Goal: Information Seeking & Learning: Find specific fact

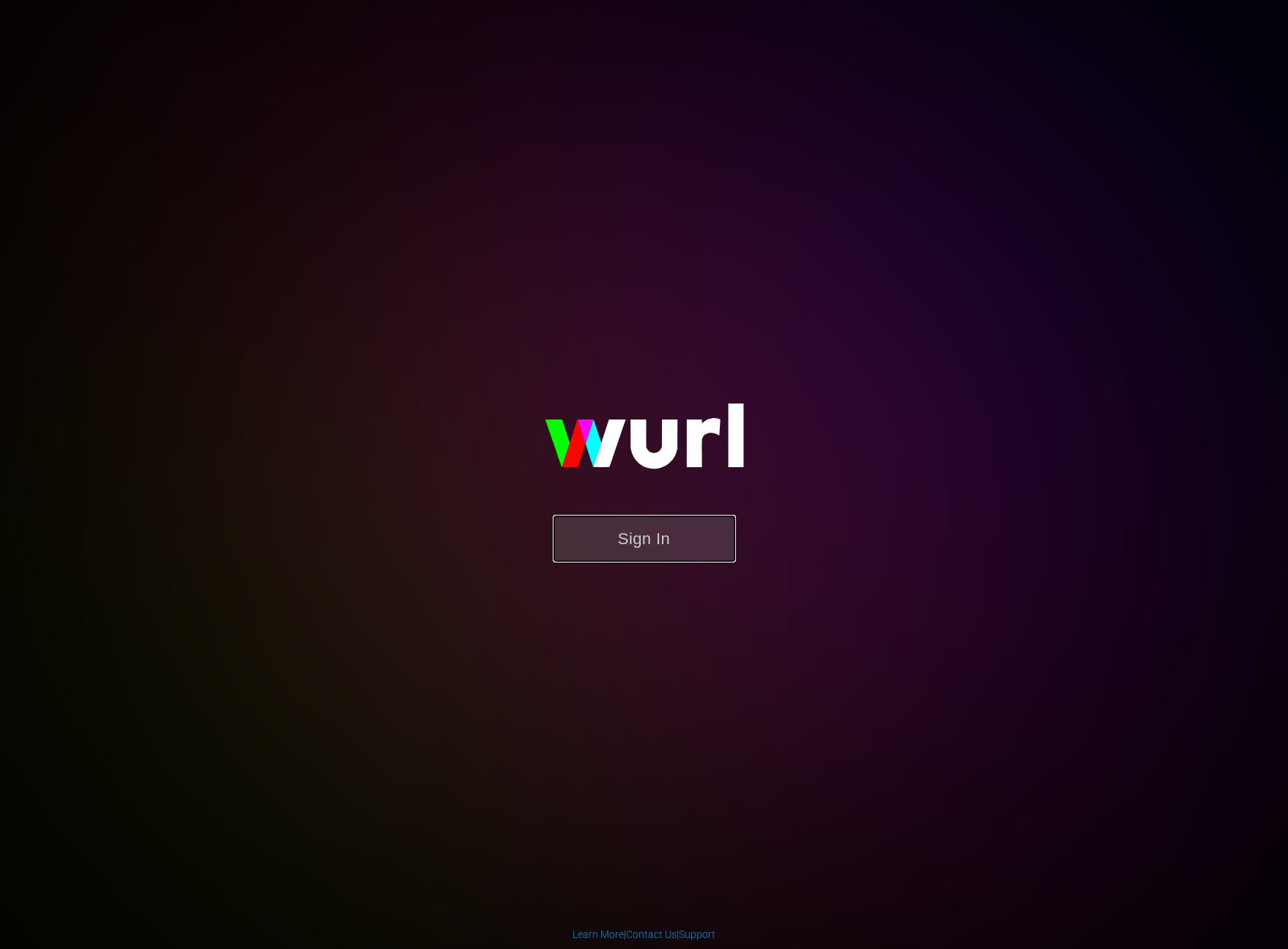
click at [654, 544] on button "Sign In" at bounding box center [644, 539] width 183 height 48
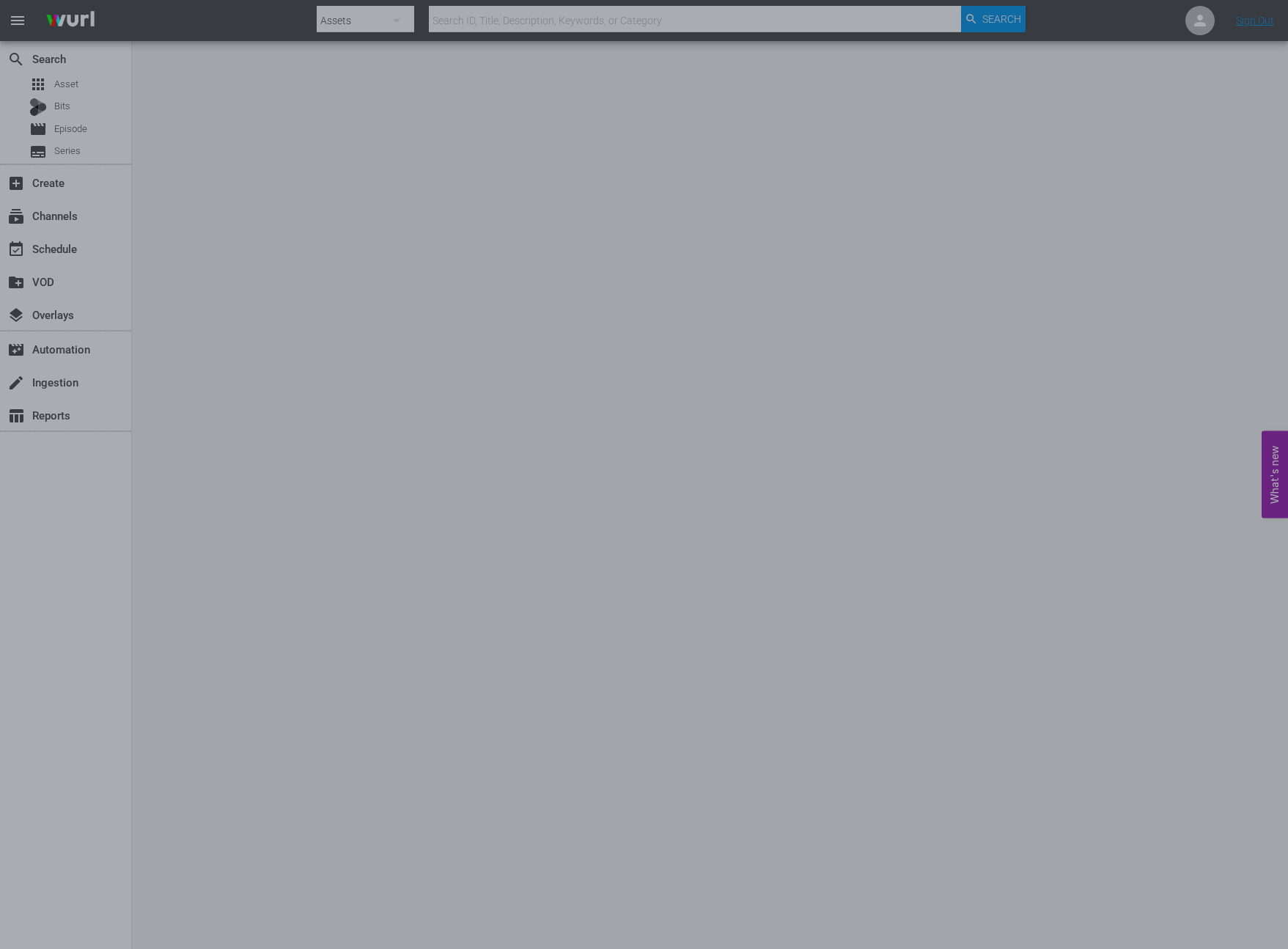
click at [930, 402] on div at bounding box center [644, 475] width 1288 height 949
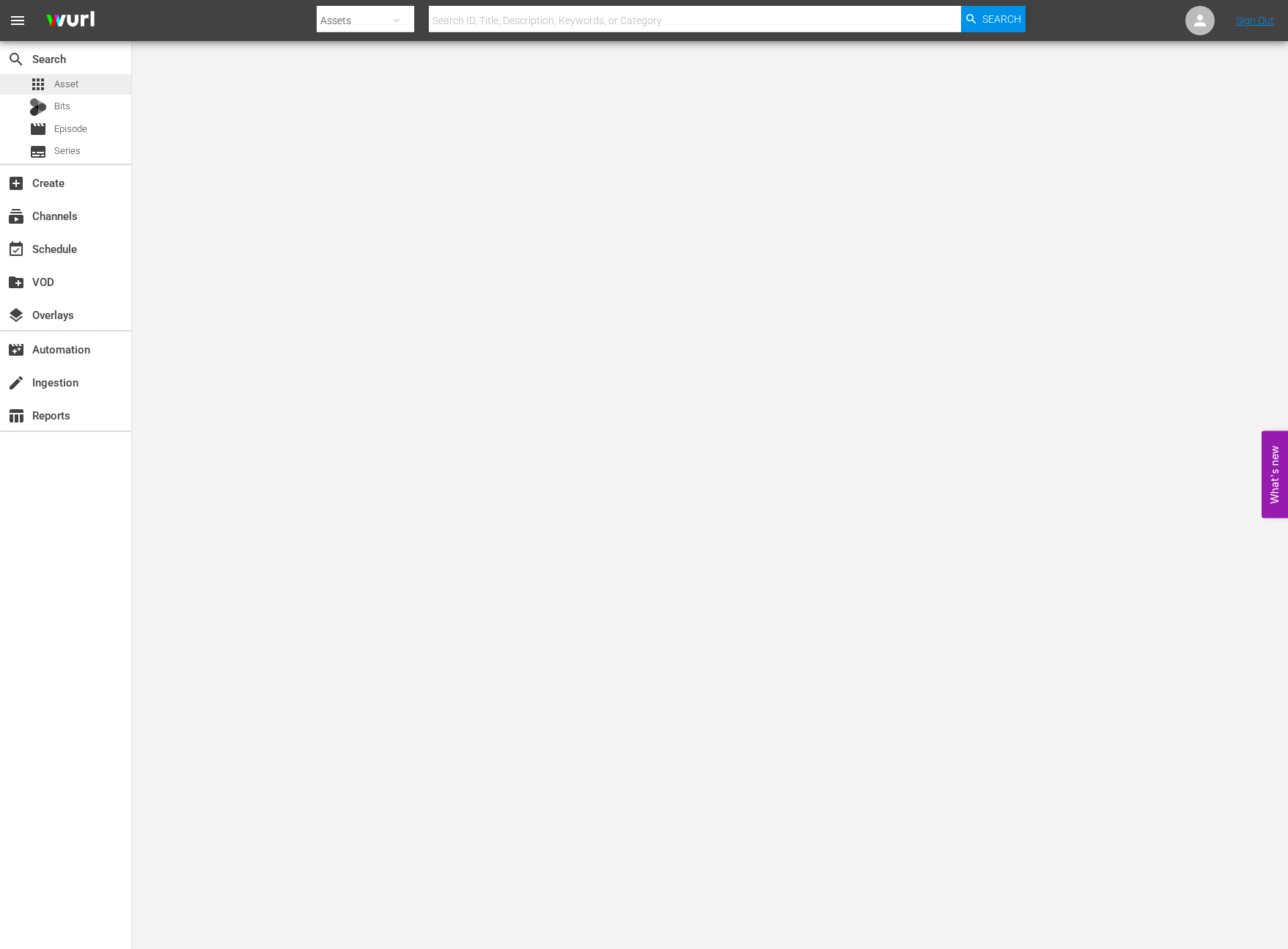
click at [70, 88] on span "Asset" at bounding box center [66, 84] width 24 height 15
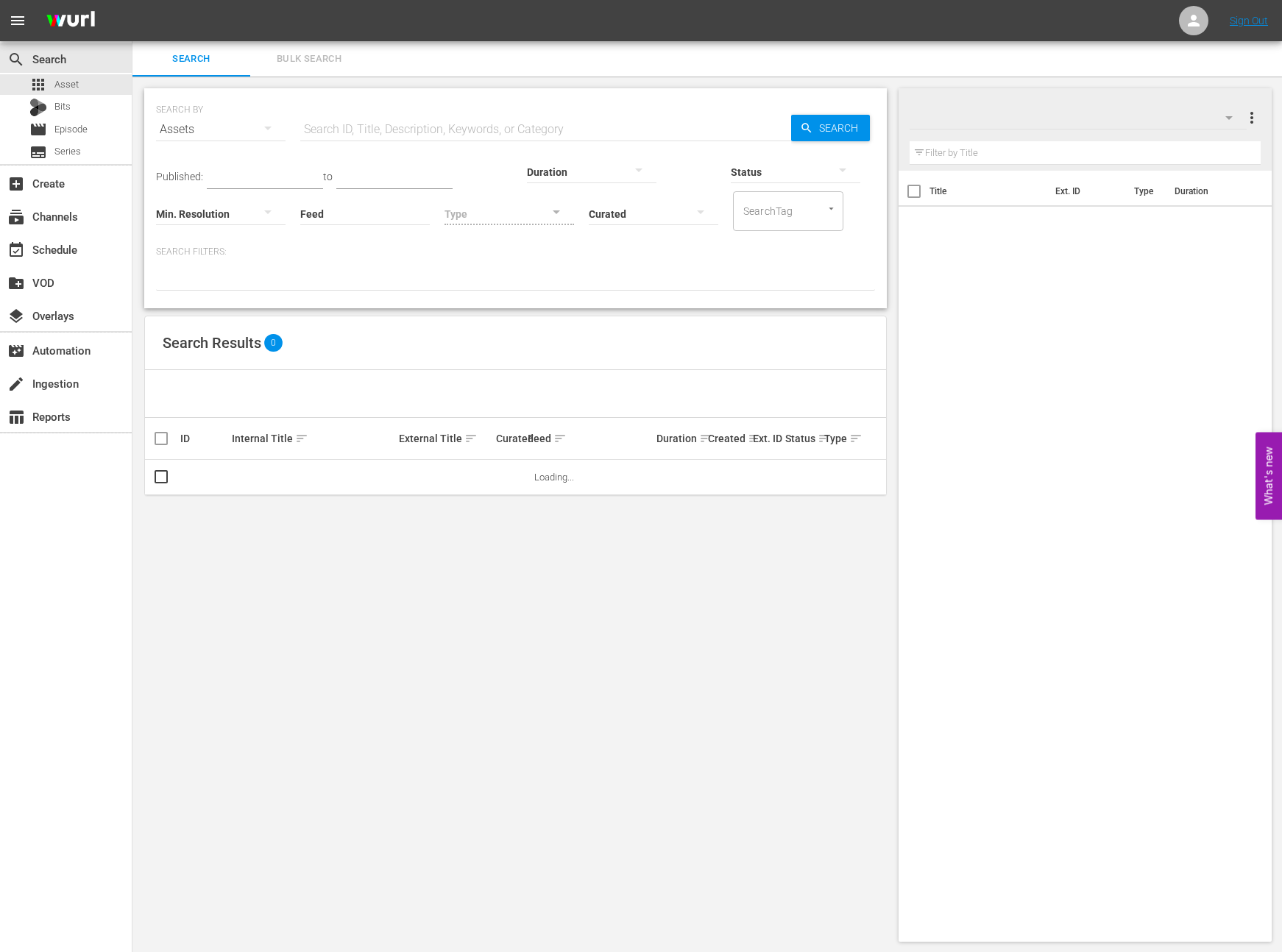
click at [318, 130] on input "text" at bounding box center [546, 130] width 491 height 36
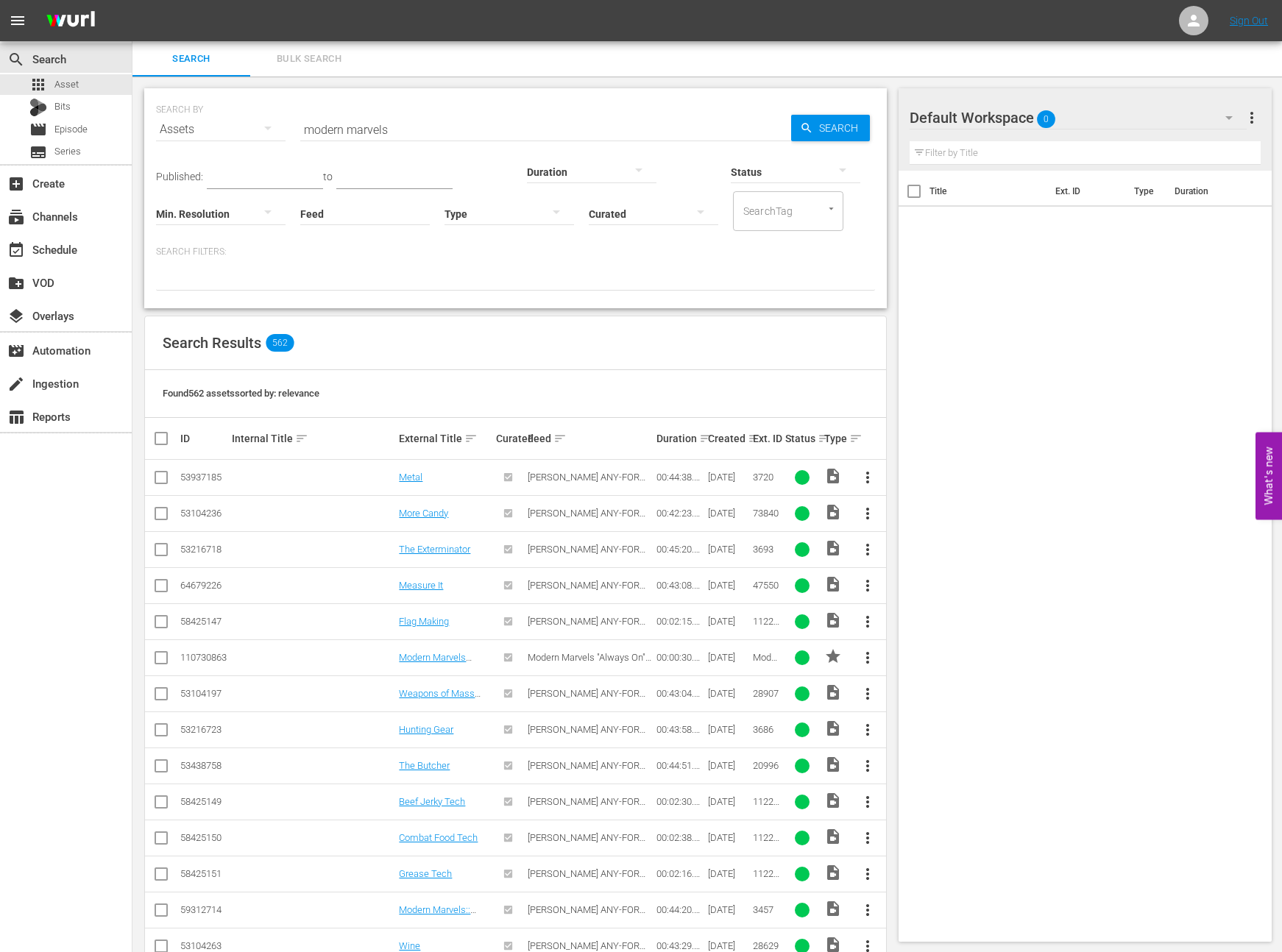
click at [730, 438] on div "Created sort" at bounding box center [728, 438] width 41 height 18
click at [726, 440] on div "Created sort" at bounding box center [728, 438] width 41 height 18
click at [724, 441] on div "Created sort" at bounding box center [728, 438] width 41 height 18
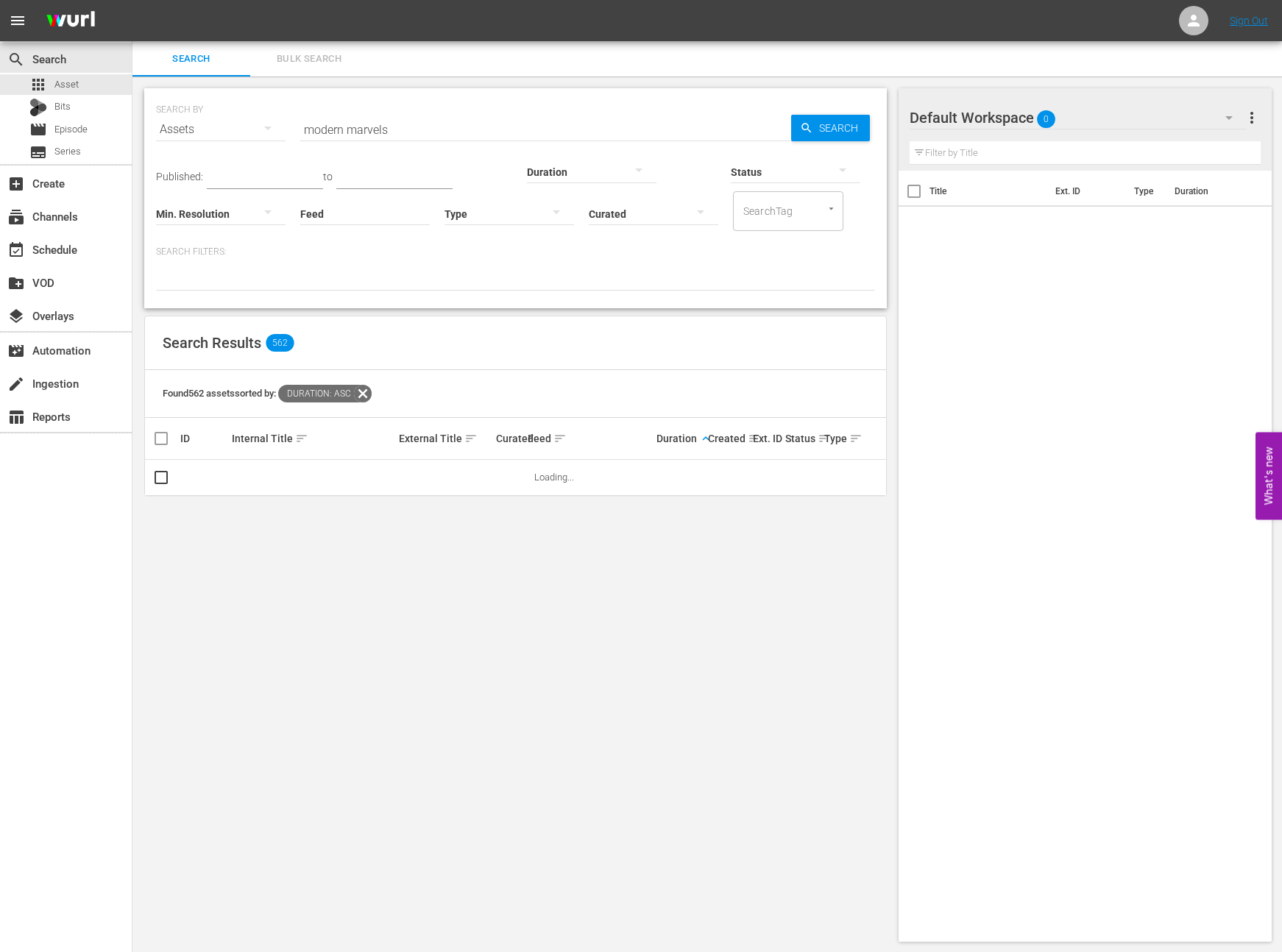
click at [704, 438] on span "keyboard_arrow_up" at bounding box center [706, 438] width 13 height 13
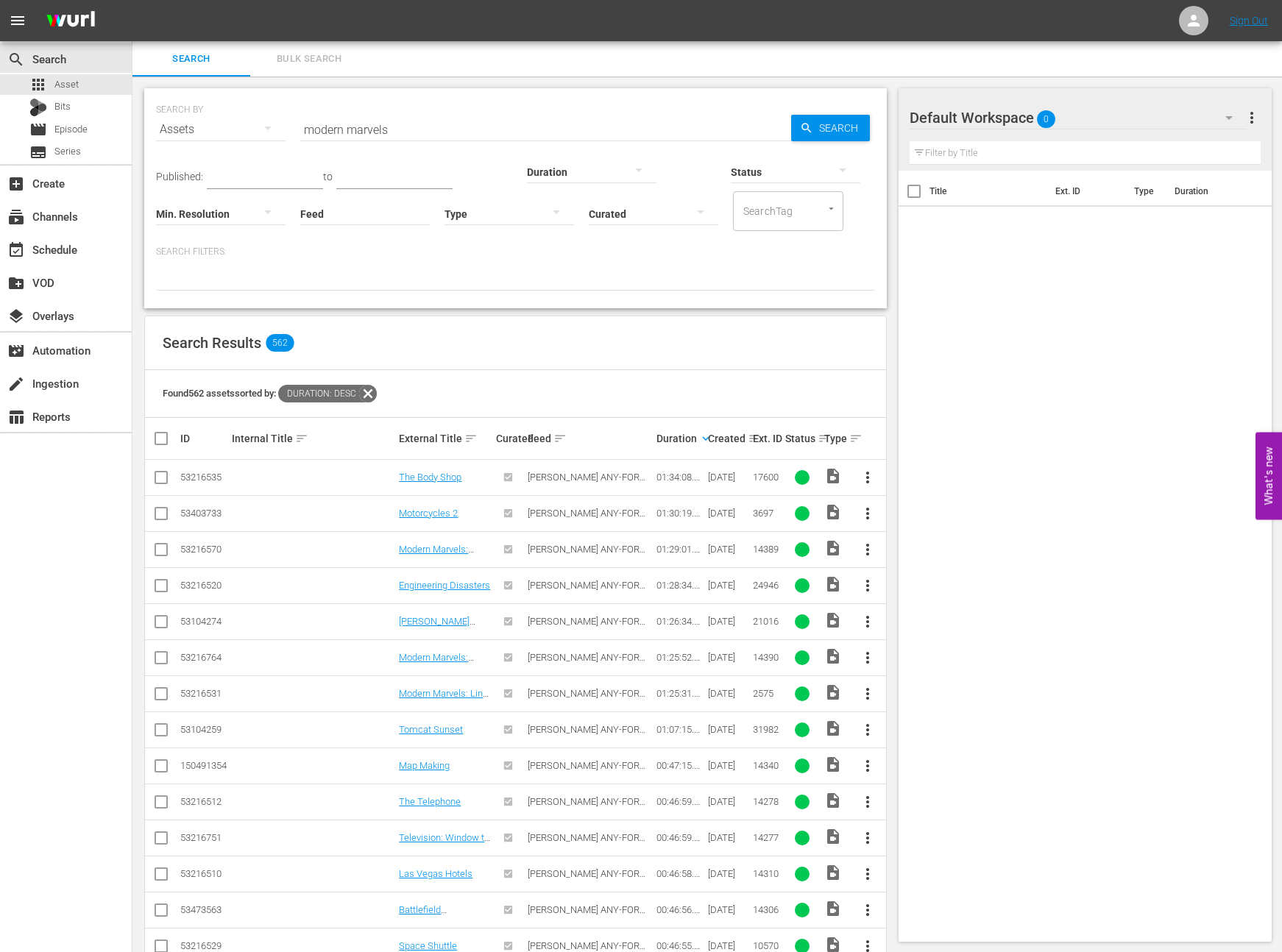
click at [377, 392] on icon at bounding box center [368, 394] width 18 height 18
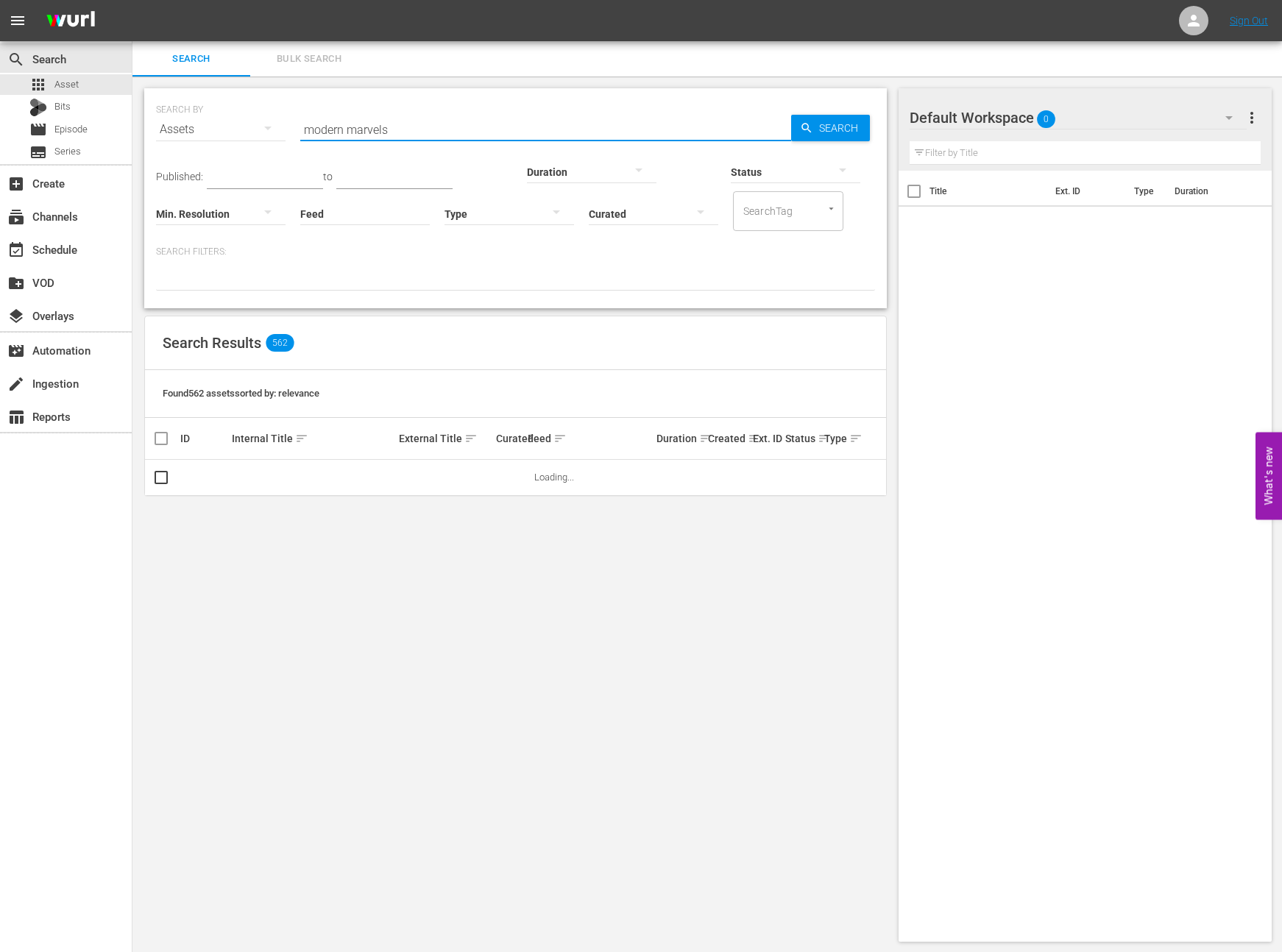
click at [447, 127] on input "modern marvels" at bounding box center [546, 130] width 491 height 36
click at [806, 130] on icon "button" at bounding box center [807, 128] width 13 height 13
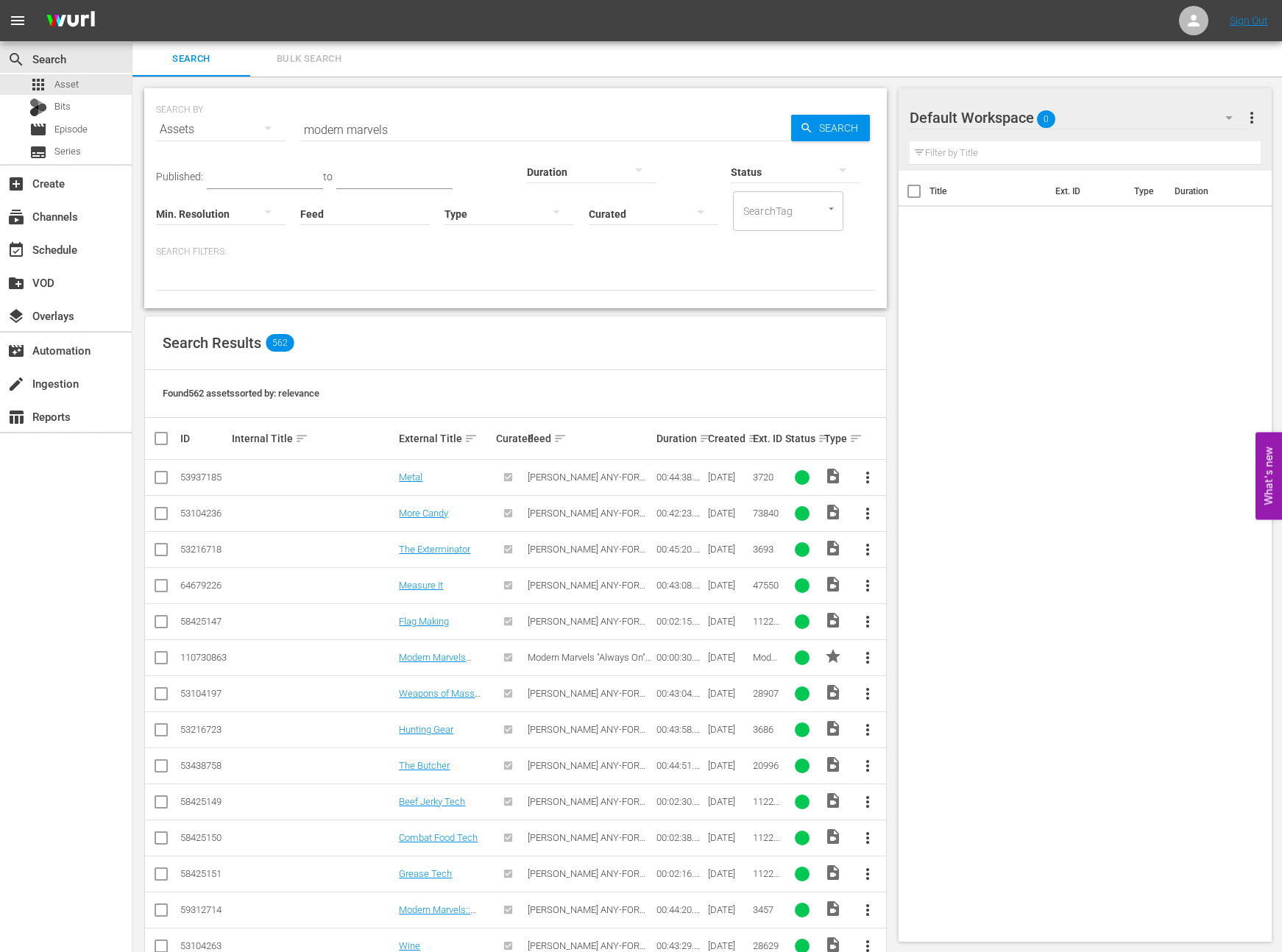
click at [186, 212] on div at bounding box center [221, 213] width 130 height 41
click at [329, 253] on div "4k (3840 x 2160) FHD (1920 x 1080) HD (1280 x 720) SD (640 × 480)" at bounding box center [641, 476] width 1282 height 952
click at [758, 215] on input "SearchTag" at bounding box center [768, 211] width 56 height 27
click at [743, 175] on div at bounding box center [795, 172] width 130 height 41
drag, startPoint x: 699, startPoint y: 289, endPoint x: 680, endPoint y: 261, distance: 33.8
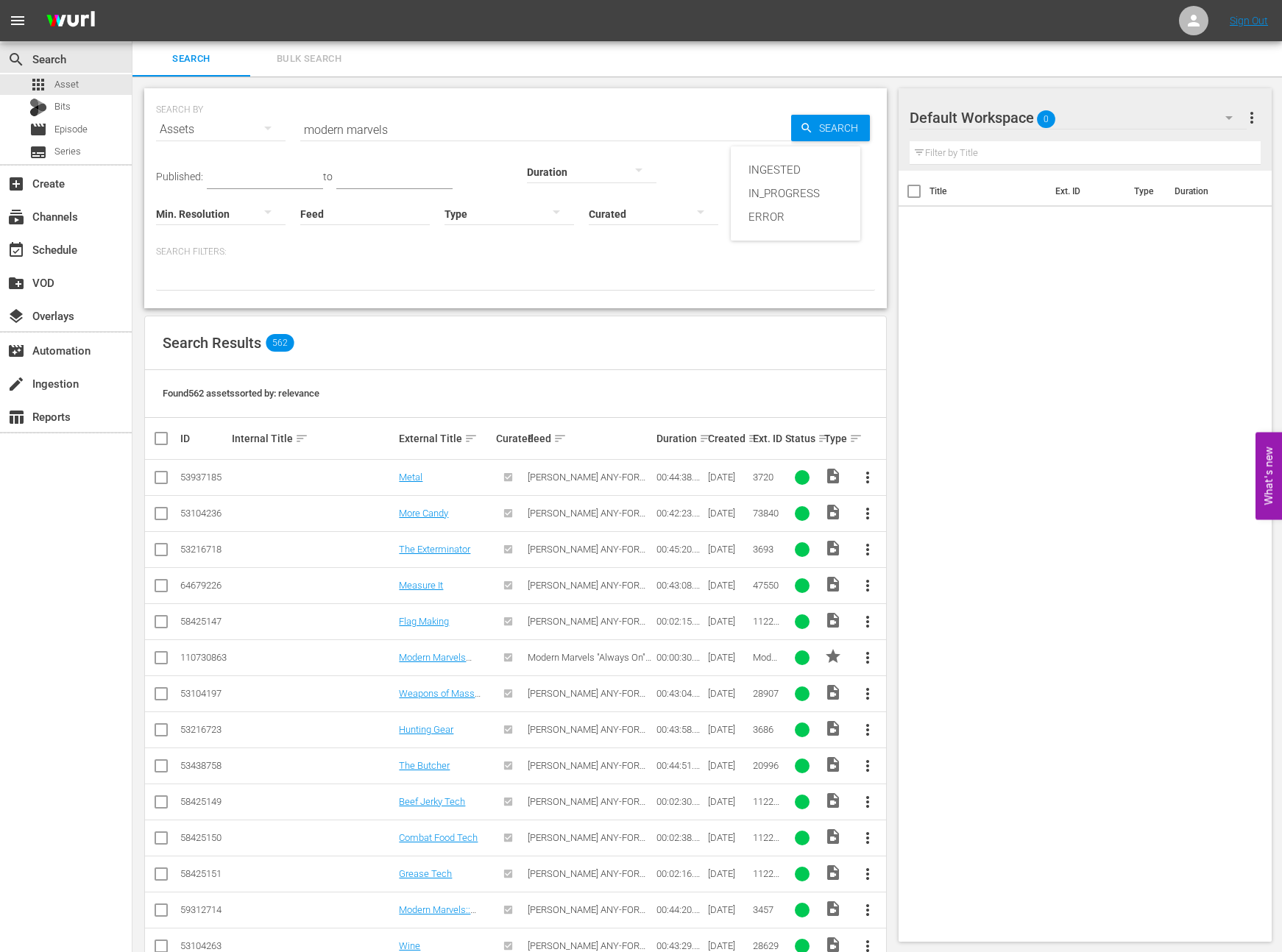
click at [700, 289] on div "INGESTED IN_PROGRESS ERROR" at bounding box center [641, 476] width 1282 height 952
click at [541, 172] on div at bounding box center [592, 172] width 130 height 41
click at [558, 169] on div "0-1m" at bounding box center [582, 170] width 130 height 24
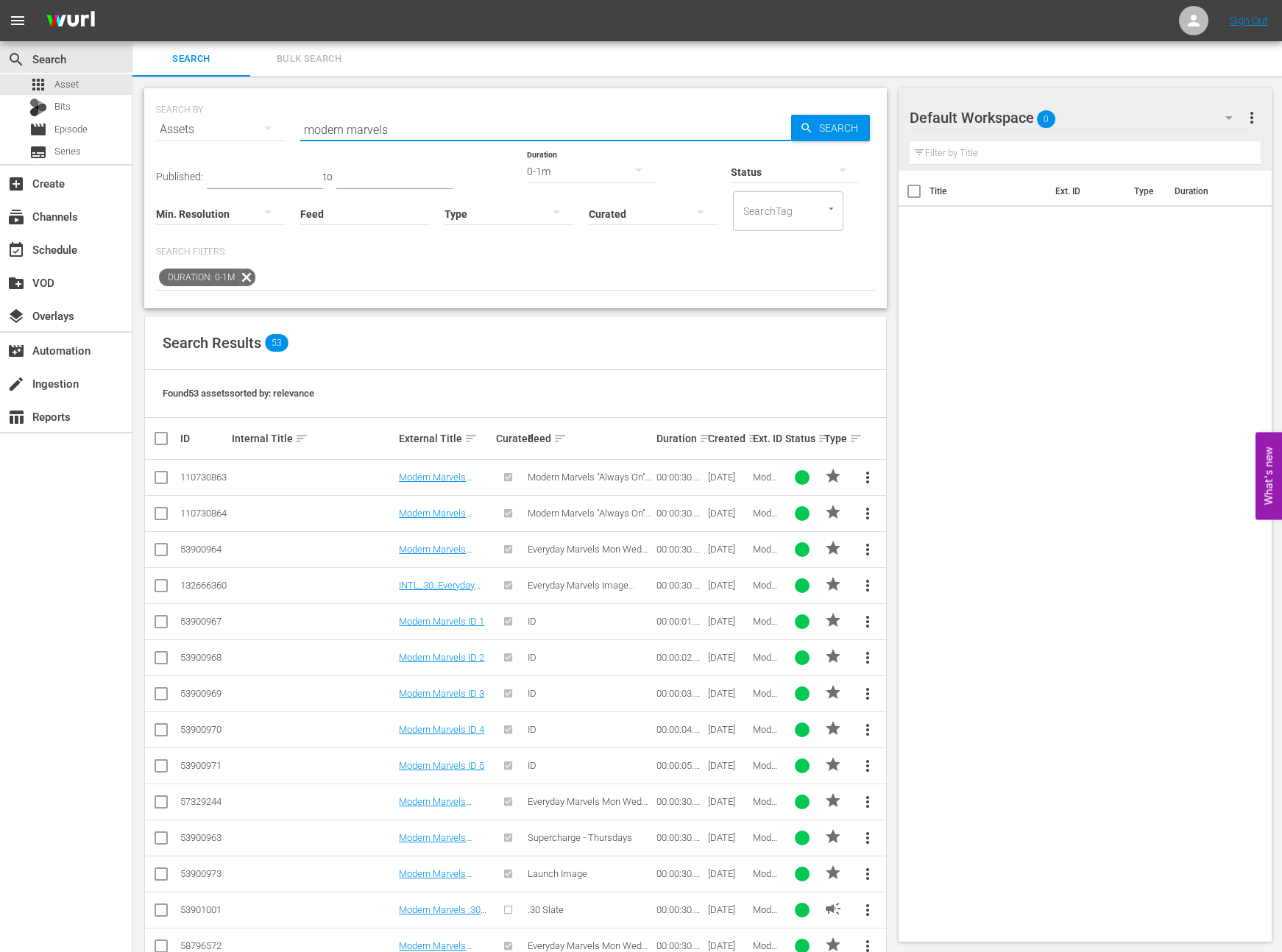
click at [441, 130] on input "modern marvels" at bounding box center [546, 130] width 491 height 36
type input "modern marvels october"
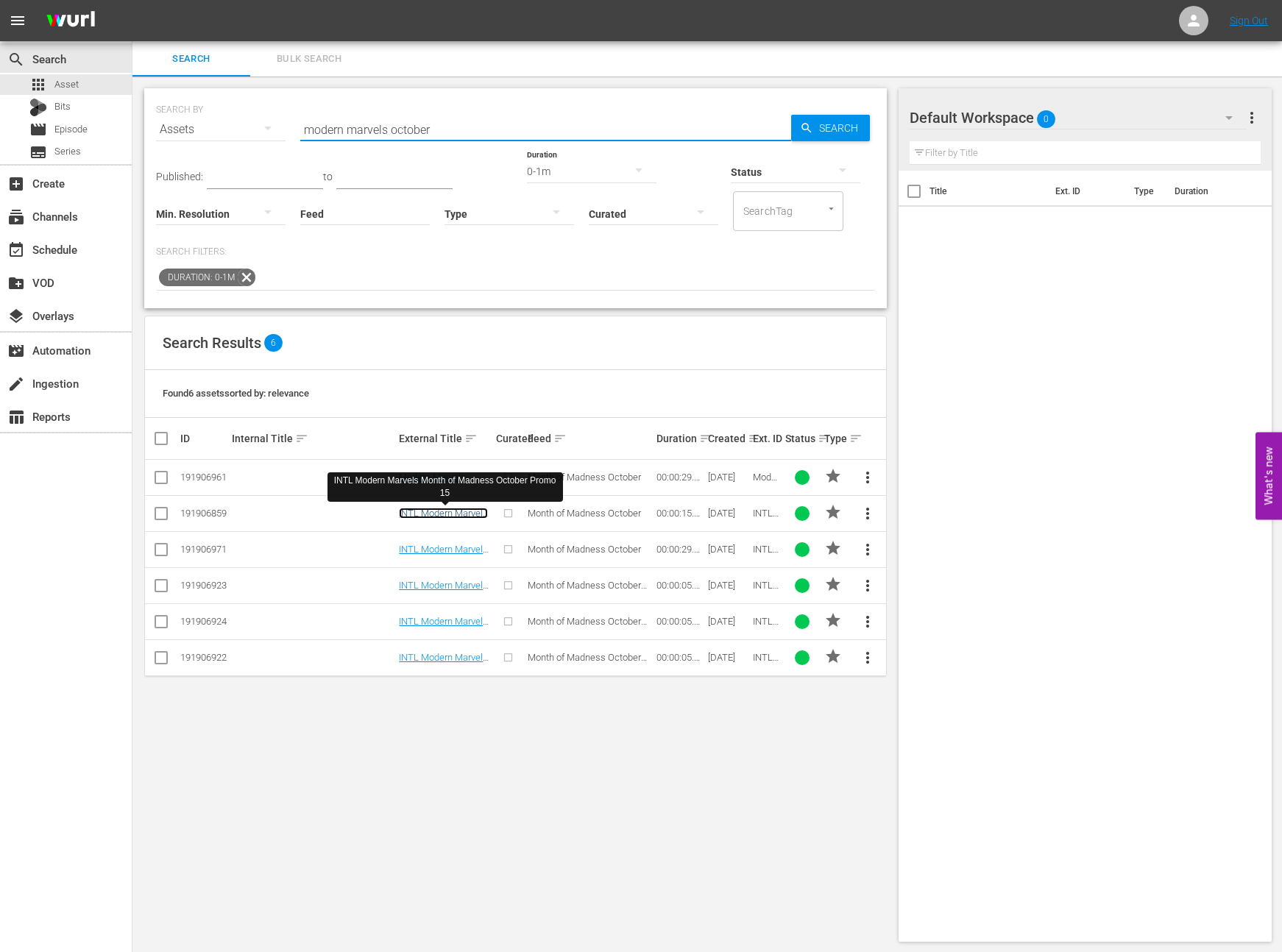
click at [454, 512] on link "INTL Modern Marvels Month of Madness October Promo 15" at bounding box center [444, 524] width 89 height 33
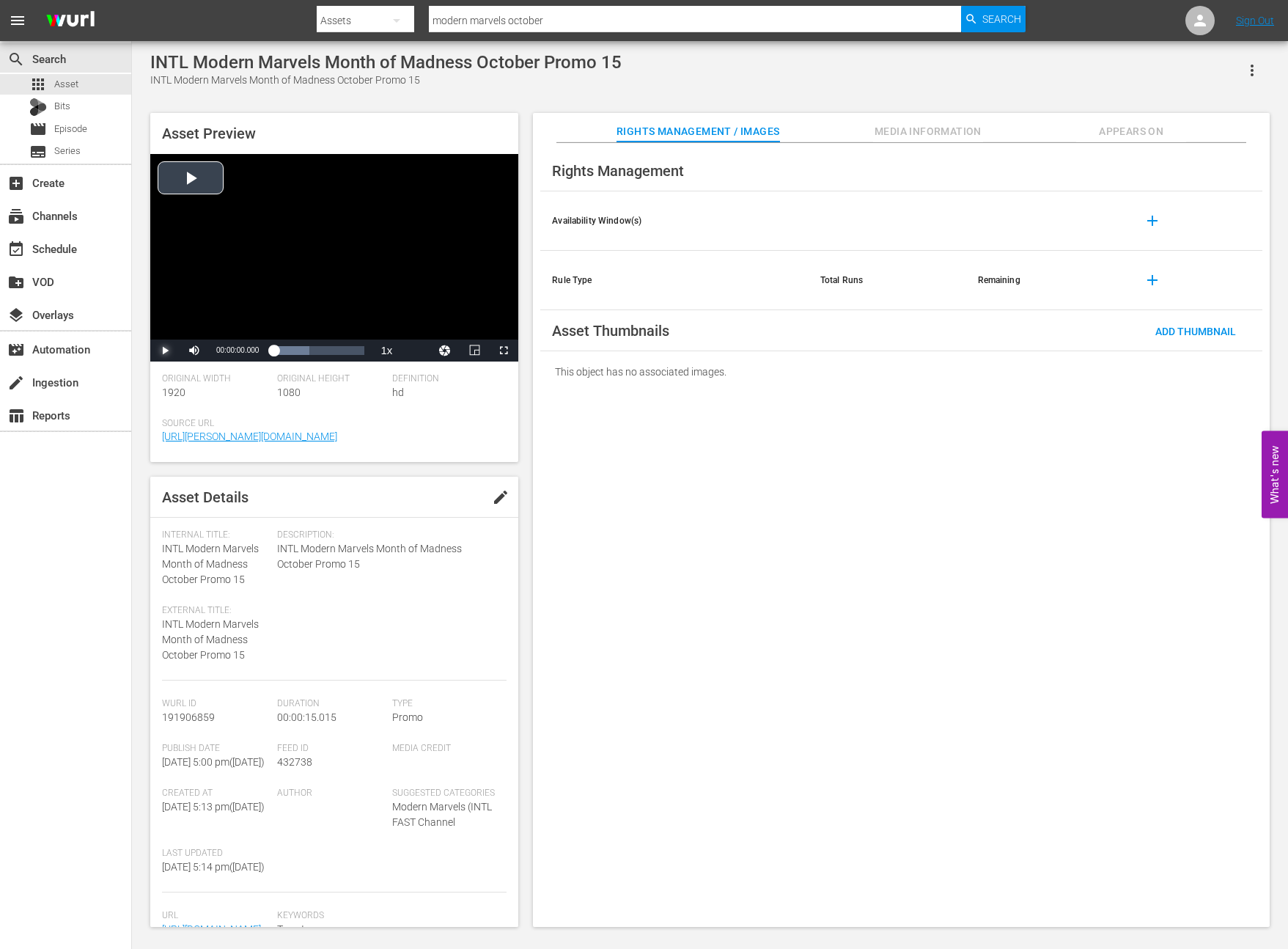
click at [165, 351] on span "Video Player" at bounding box center [165, 351] width 0 height 0
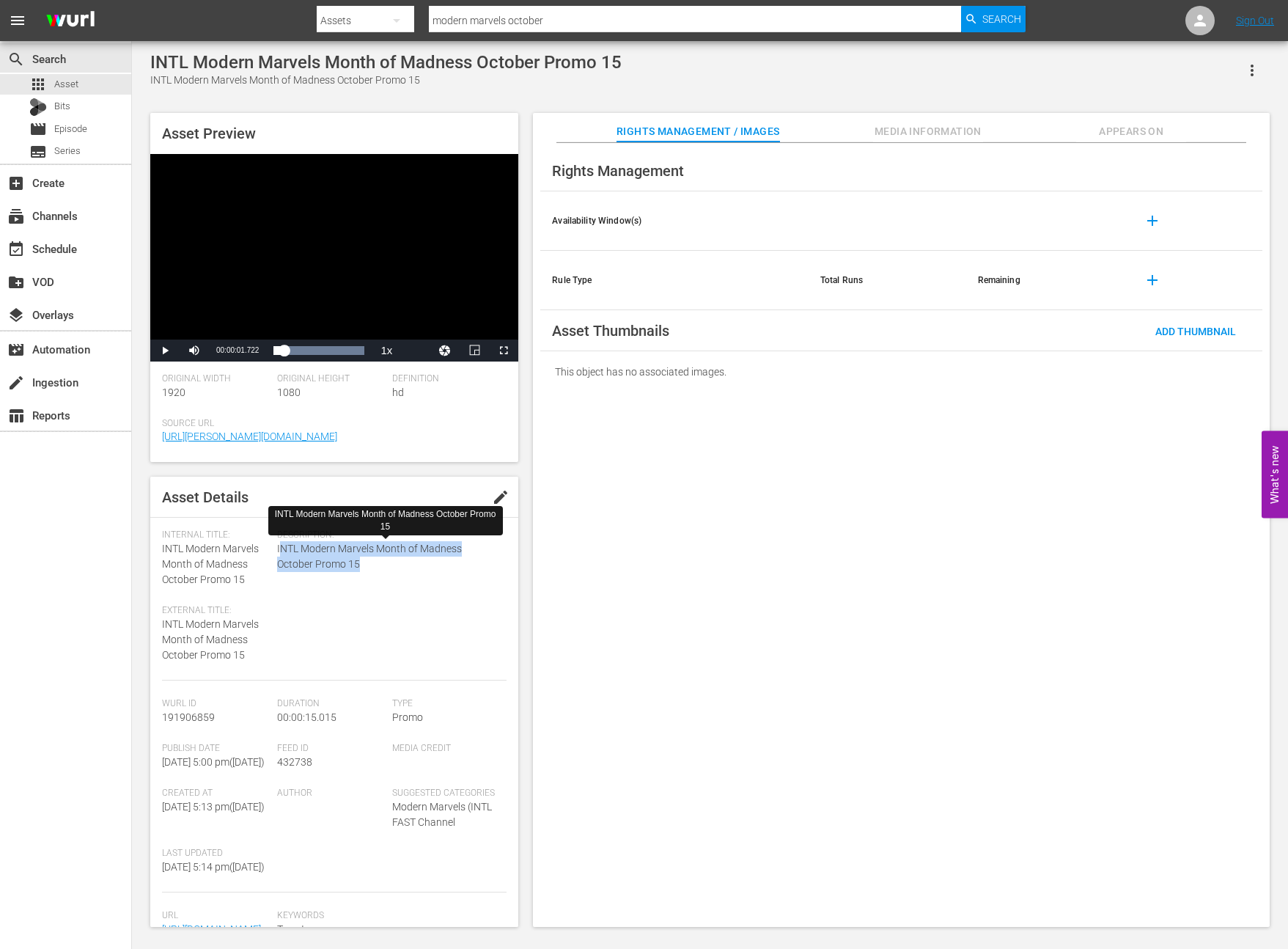
drag, startPoint x: 363, startPoint y: 564, endPoint x: 277, endPoint y: 551, distance: 87.0
click at [277, 551] on span "INTL Modern Marvels Month of Madness October Promo 15" at bounding box center [389, 557] width 223 height 31
click at [288, 553] on span "INTL Modern Marvels Month of Madness October Promo 15" at bounding box center [389, 557] width 223 height 31
drag, startPoint x: 274, startPoint y: 548, endPoint x: 298, endPoint y: 552, distance: 24.3
click at [298, 552] on div "Internal Title: INTL Modern Marvels Month of Madness October Promo 15 External …" at bounding box center [334, 605] width 344 height 151
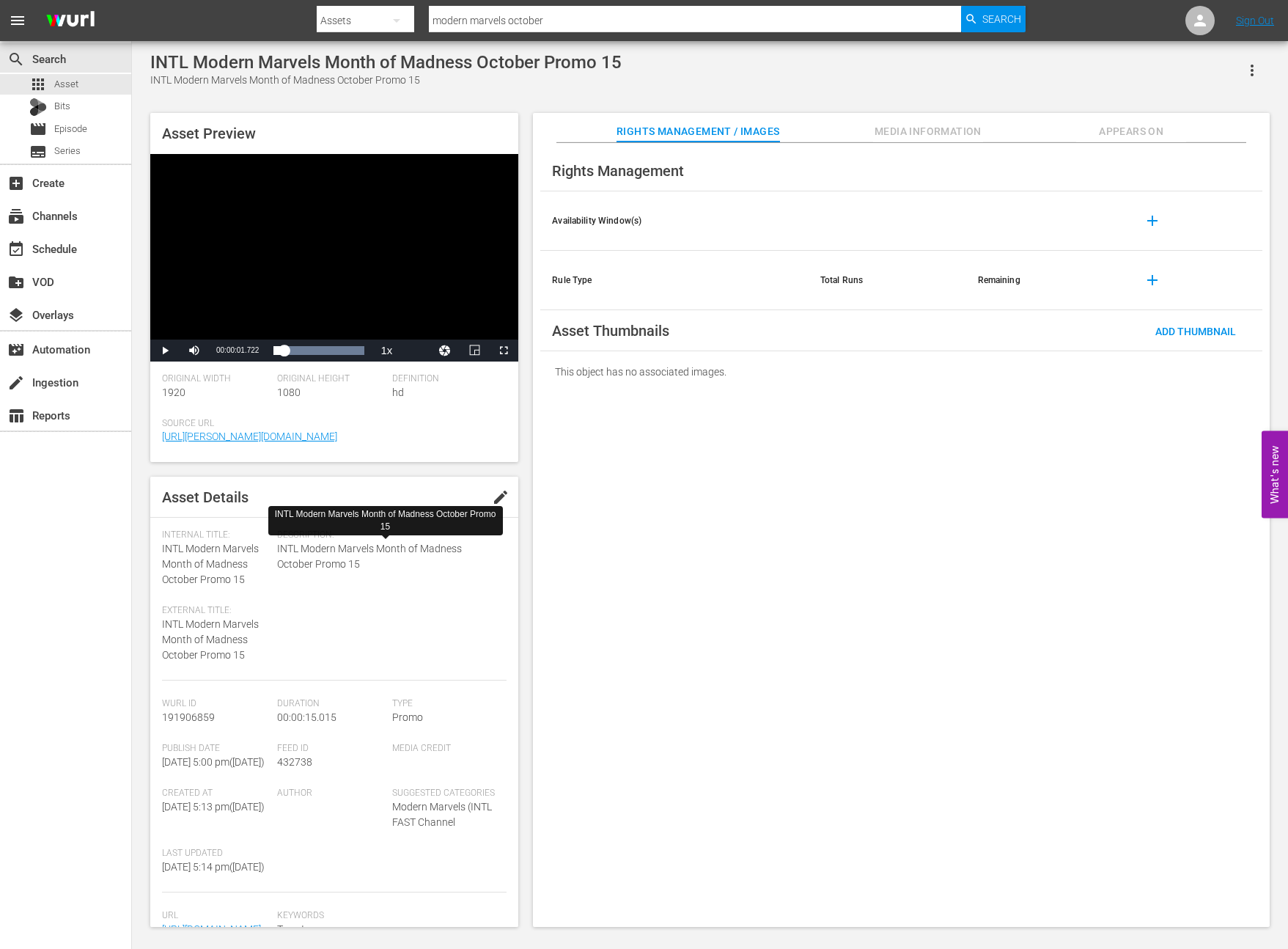
click at [283, 558] on span "INTL Modern Marvels Month of Madness October Promo 15" at bounding box center [389, 557] width 223 height 31
drag, startPoint x: 279, startPoint y: 548, endPoint x: 362, endPoint y: 562, distance: 84.2
click at [362, 562] on span "INTL Modern Marvels Month of Madness October Promo 15" at bounding box center [389, 557] width 223 height 31
click at [316, 582] on div "Description: INTL Modern Marvels Month of Madness October Promo 15" at bounding box center [392, 605] width 230 height 151
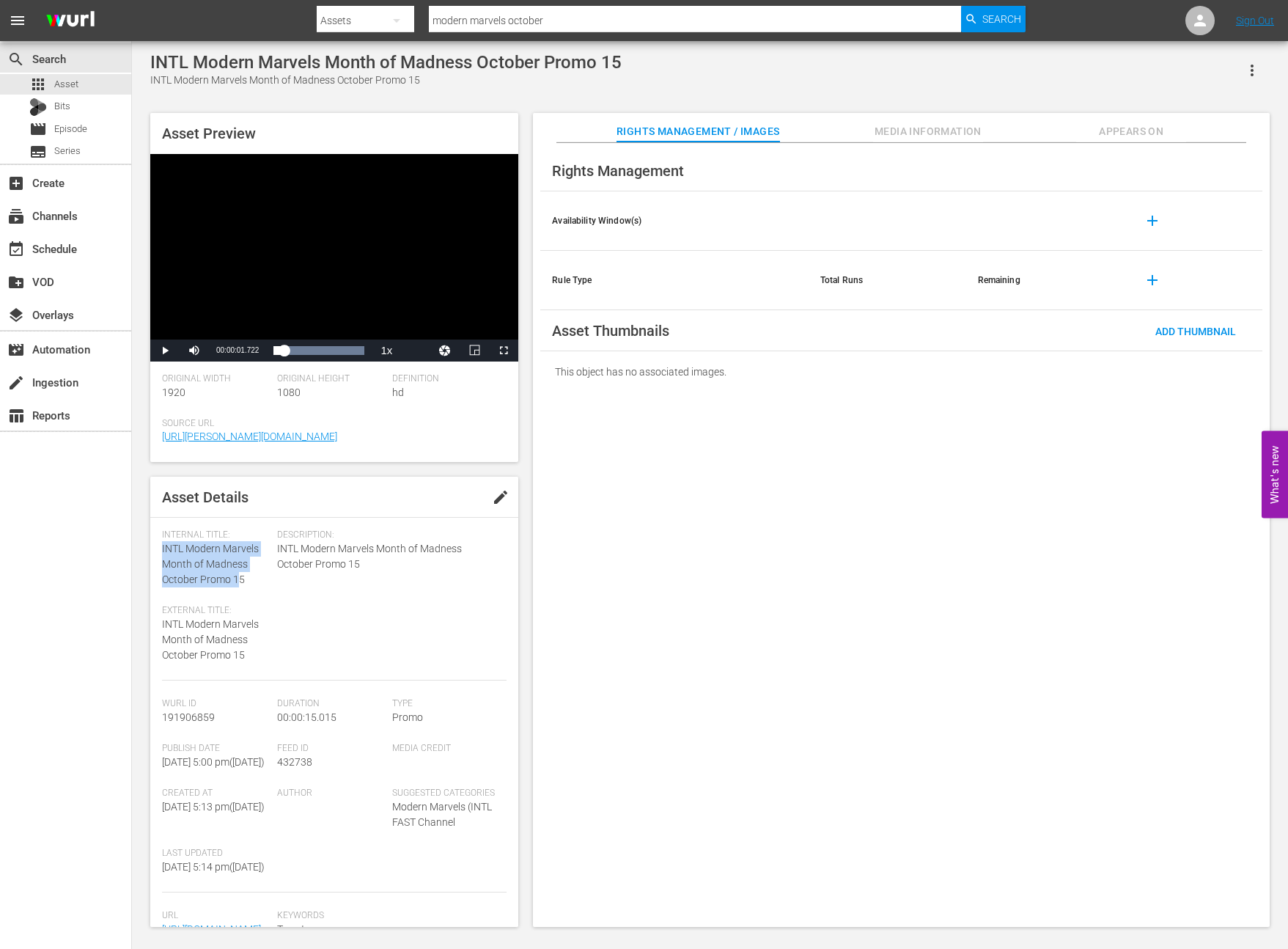
drag, startPoint x: 239, startPoint y: 579, endPoint x: 161, endPoint y: 553, distance: 82.2
click at [161, 553] on div "Asset Details edit Internal Title: INTL Modern Marvels Month of Madness October…" at bounding box center [334, 702] width 368 height 450
click at [167, 552] on span "INTL Modern Marvels Month of Madness October Promo 15" at bounding box center [210, 565] width 97 height 43
drag, startPoint x: 163, startPoint y: 549, endPoint x: 245, endPoint y: 576, distance: 86.3
click at [245, 576] on div "Internal Title: INTL Modern Marvels Month of Madness October Promo 15" at bounding box center [216, 559] width 108 height 58
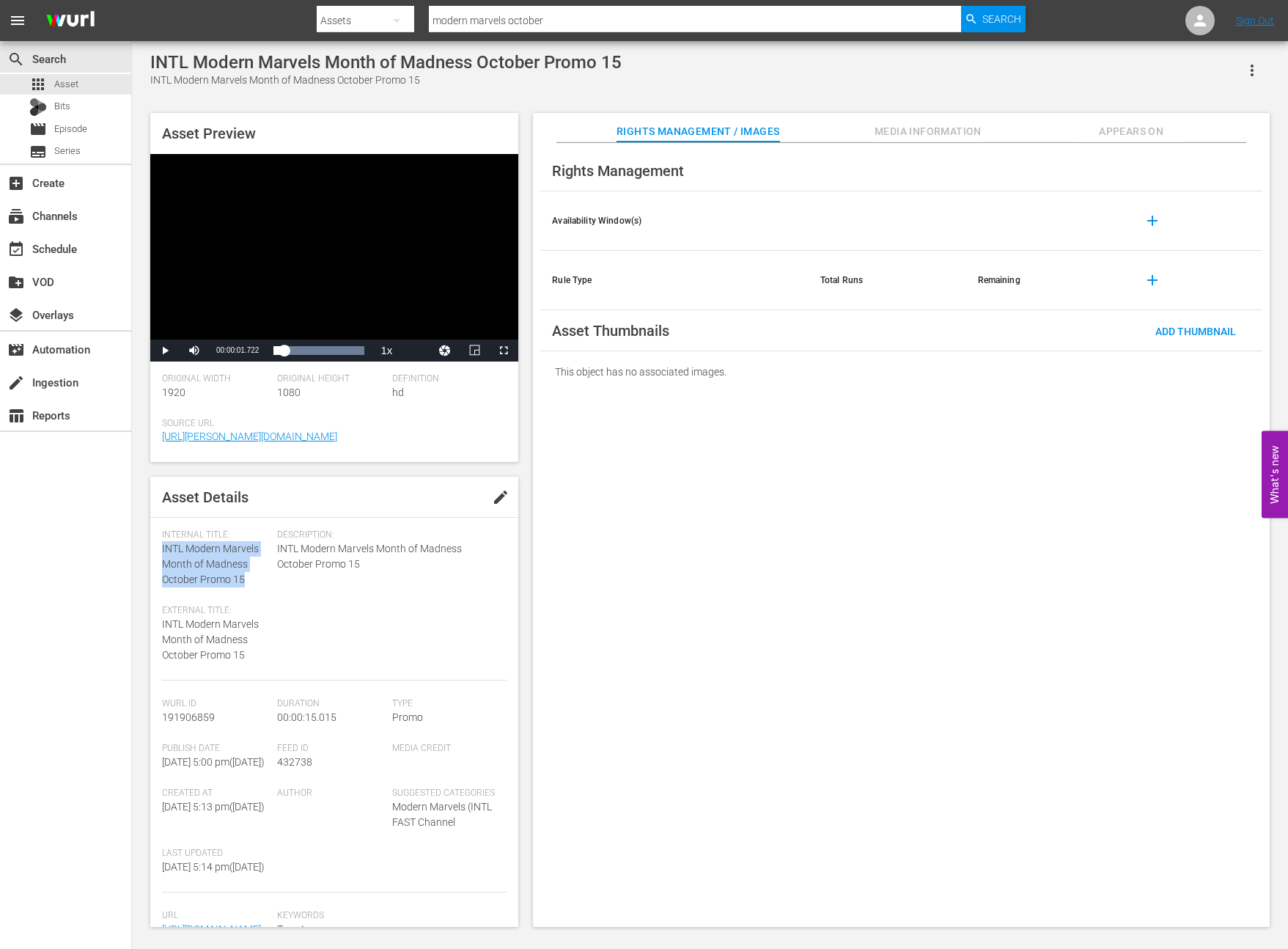
copy span "INTL Modern Marvels Month of Madness October Promo 15"
click at [215, 720] on div "[PERSON_NAME] Id 191906859" at bounding box center [220, 720] width 115 height 45
drag, startPoint x: 213, startPoint y: 717, endPoint x: 158, endPoint y: 717, distance: 55.0
click at [158, 717] on div "Asset Details edit Internal Title: INTL Modern Marvels Month of Madness October…" at bounding box center [334, 702] width 368 height 450
copy span "191906859"
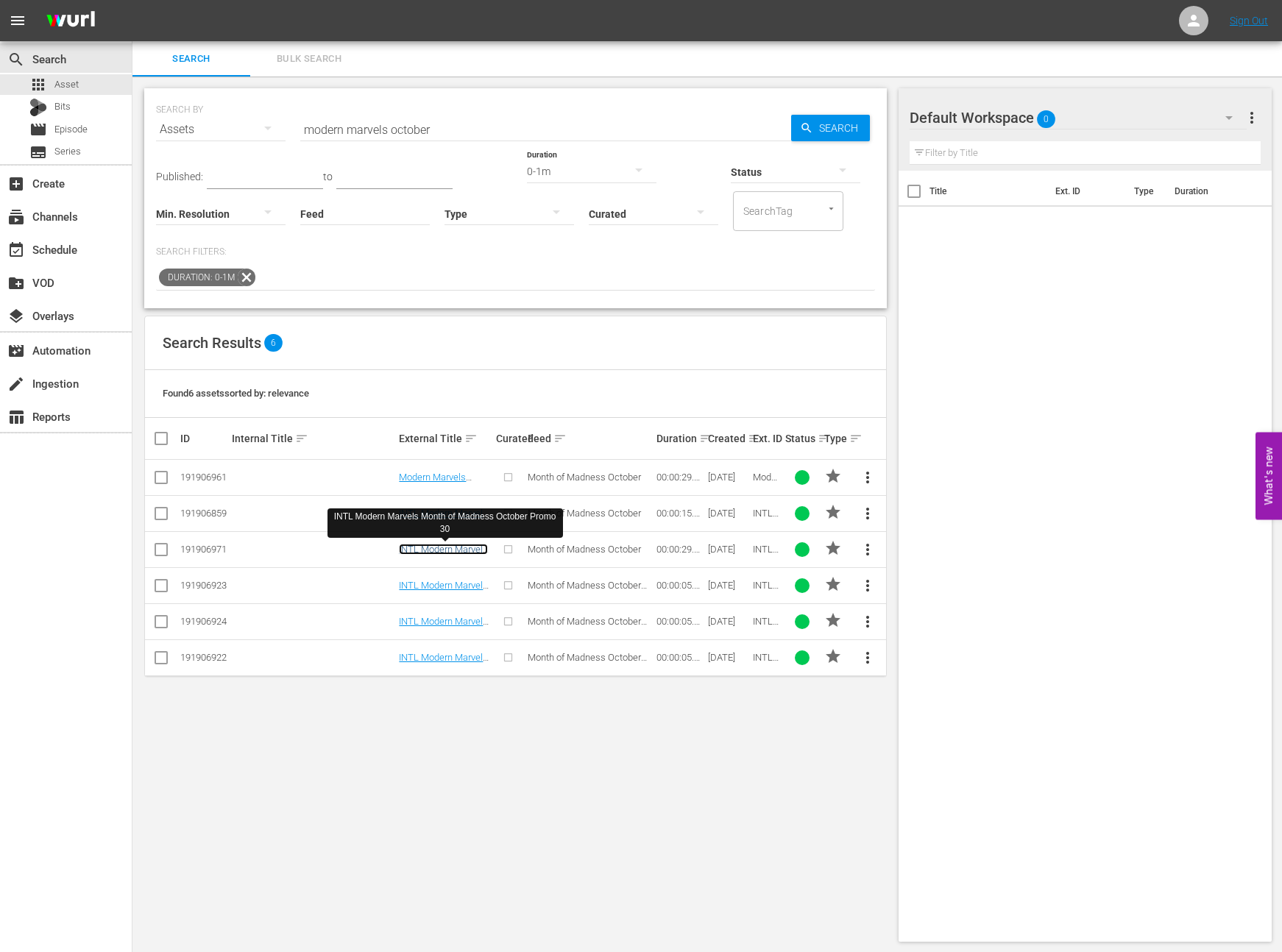
click at [446, 551] on link "INTL Modern Marvels Month of Madness October Promo 30" at bounding box center [444, 560] width 89 height 33
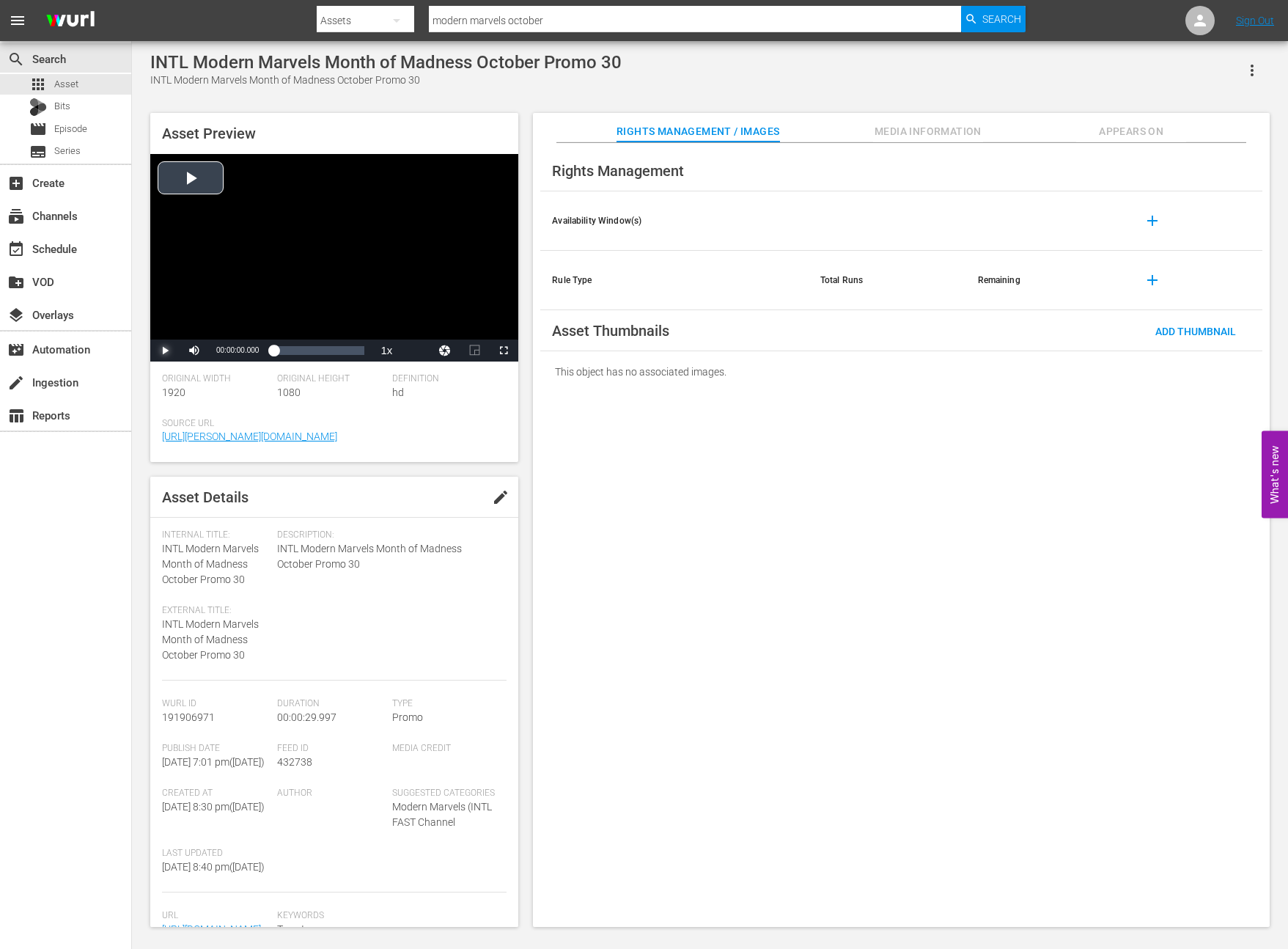
click at [165, 351] on span "Video Player" at bounding box center [165, 351] width 0 height 0
drag, startPoint x: 245, startPoint y: 579, endPoint x: 159, endPoint y: 554, distance: 89.6
click at [159, 554] on div "Asset Details edit Internal Title: INTL Modern Marvels Month of Madness October…" at bounding box center [334, 702] width 368 height 450
copy span "INTL Modern Marvels Month of Madness October Promo 30"
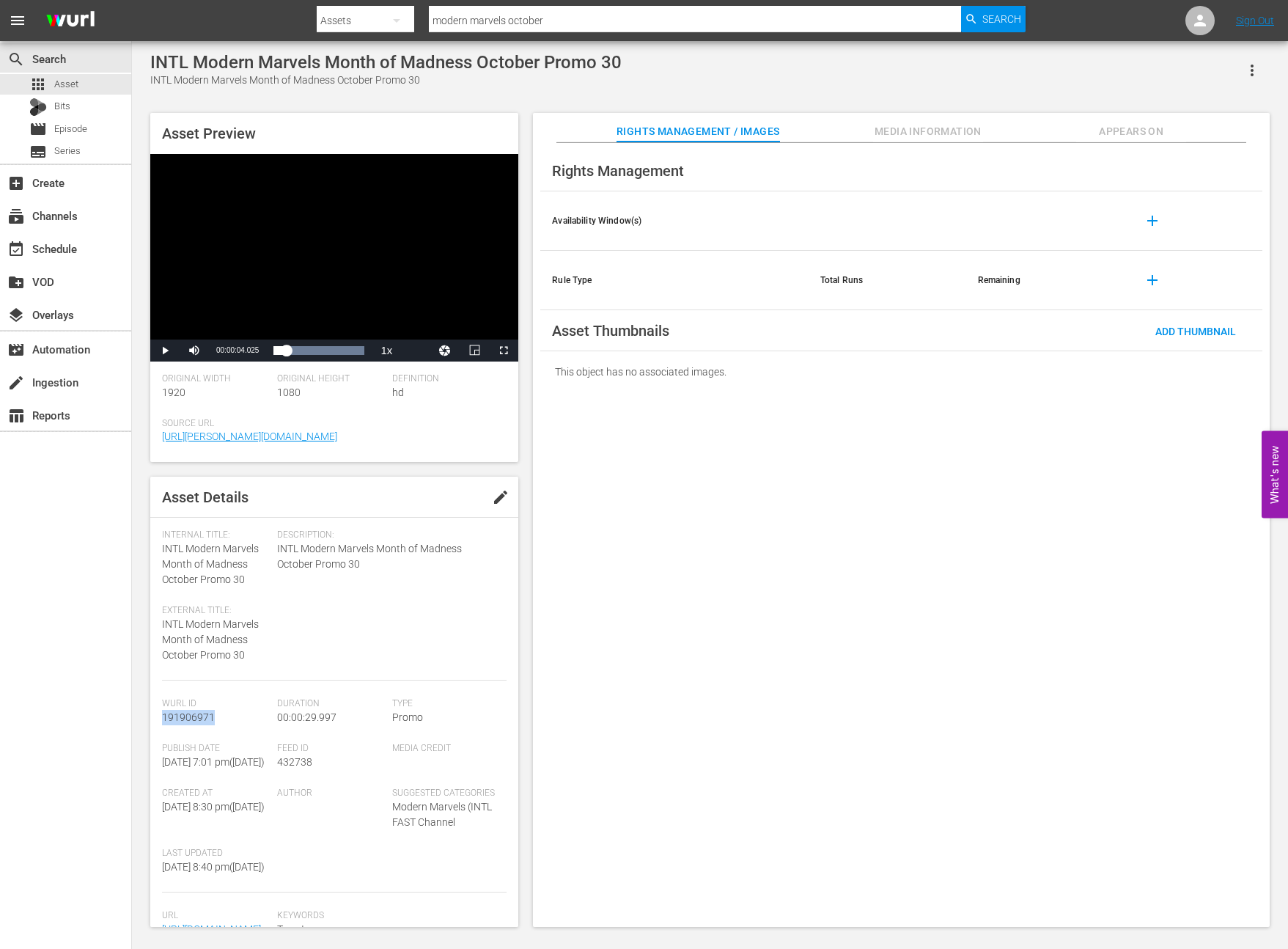
drag, startPoint x: 215, startPoint y: 720, endPoint x: 164, endPoint y: 717, distance: 51.1
click at [164, 717] on div "[PERSON_NAME] Id 191906971" at bounding box center [220, 720] width 115 height 45
copy span "191906971"
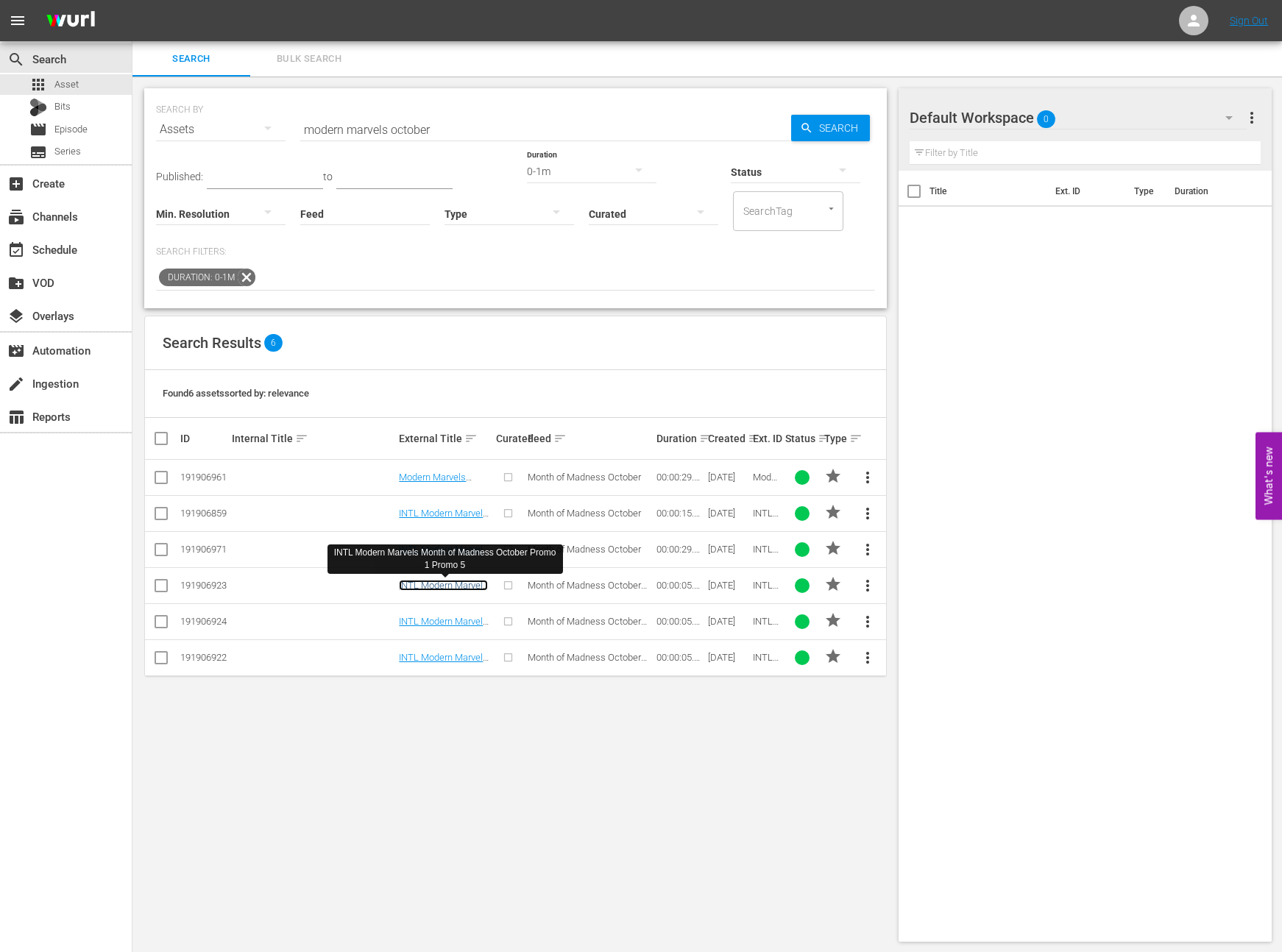
click at [458, 585] on link "INTL Modern Marvels Month of Madness October Promo 1 Promo 5" at bounding box center [444, 602] width 89 height 44
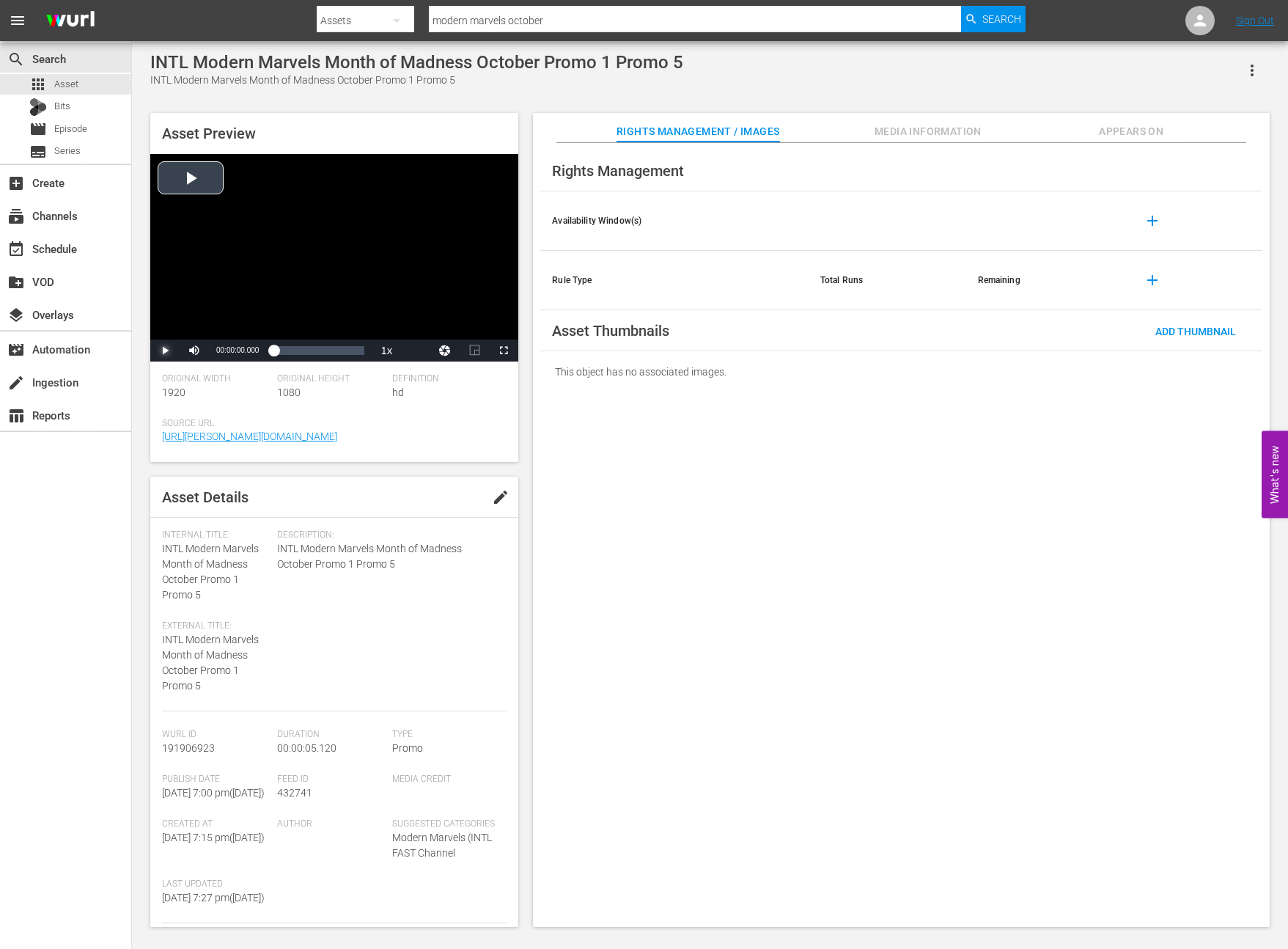
click at [165, 351] on span "Video Player" at bounding box center [165, 351] width 0 height 0
drag, startPoint x: 201, startPoint y: 597, endPoint x: 162, endPoint y: 555, distance: 57.3
click at [162, 555] on div "Internal Title: INTL Modern Marvels Month of Madness October Promo 1 Promo 5" at bounding box center [216, 566] width 108 height 73
copy span "INTL Modern Marvels Month of Madness October Promo 1 Promo 5"
drag, startPoint x: 212, startPoint y: 750, endPoint x: 153, endPoint y: 750, distance: 59.0
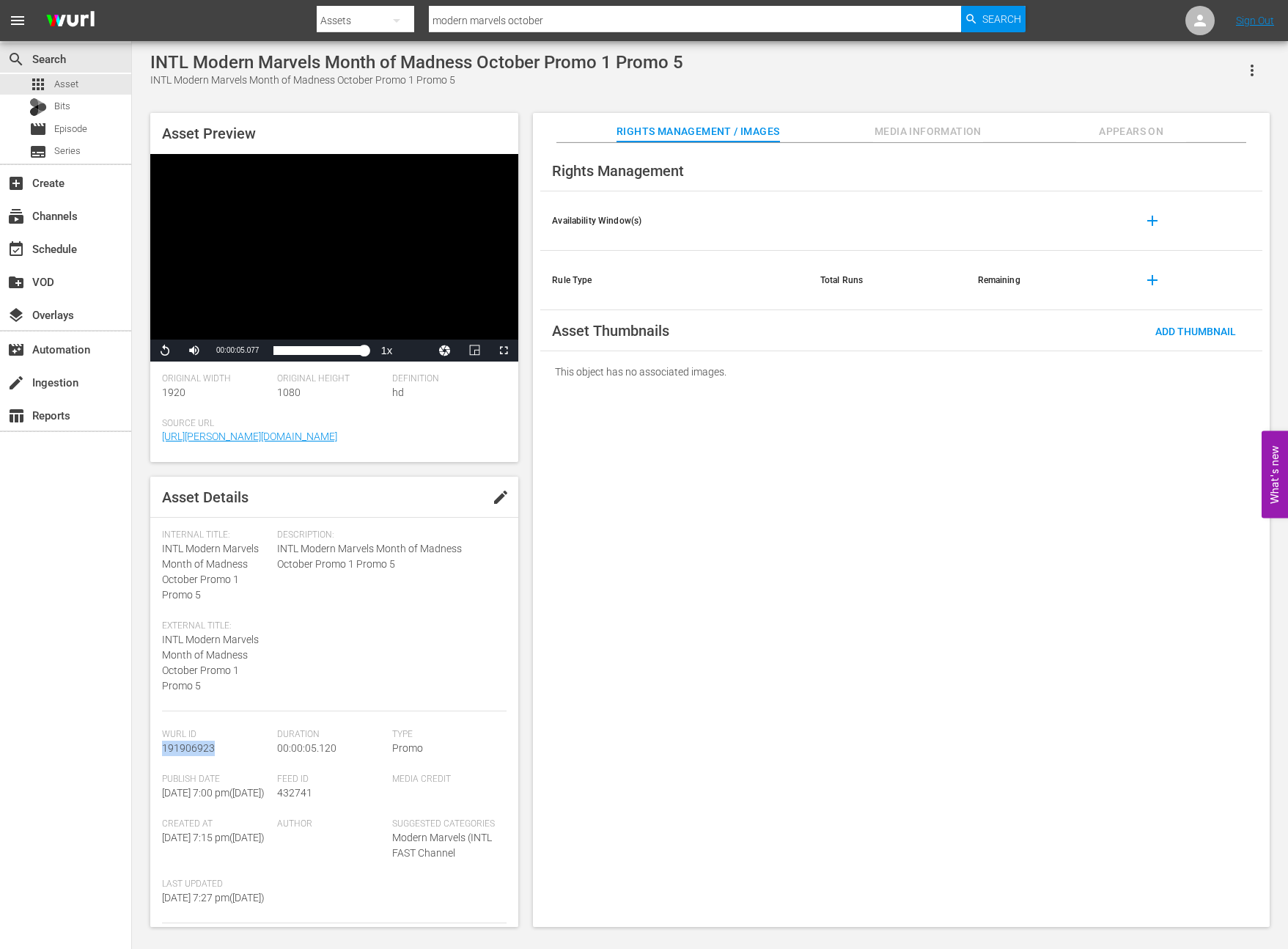
click at [153, 750] on div "Asset Details edit Internal Title: INTL Modern Marvels Month of Madness October…" at bounding box center [334, 702] width 368 height 450
copy span "191906923"
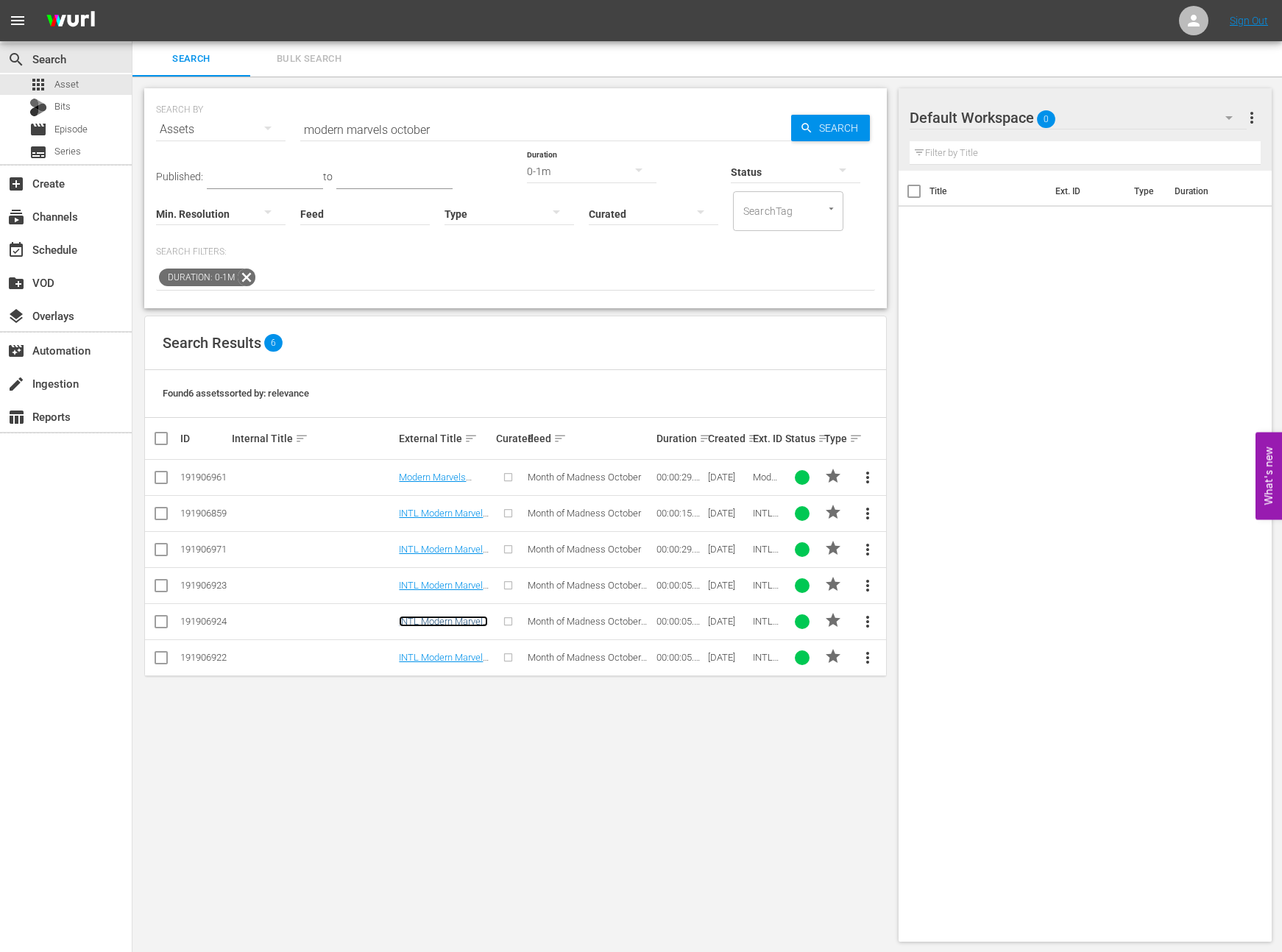
click at [429, 624] on link "INTL Modern Marvels Month of Madness October Promo 2 Promo 5" at bounding box center [444, 638] width 89 height 44
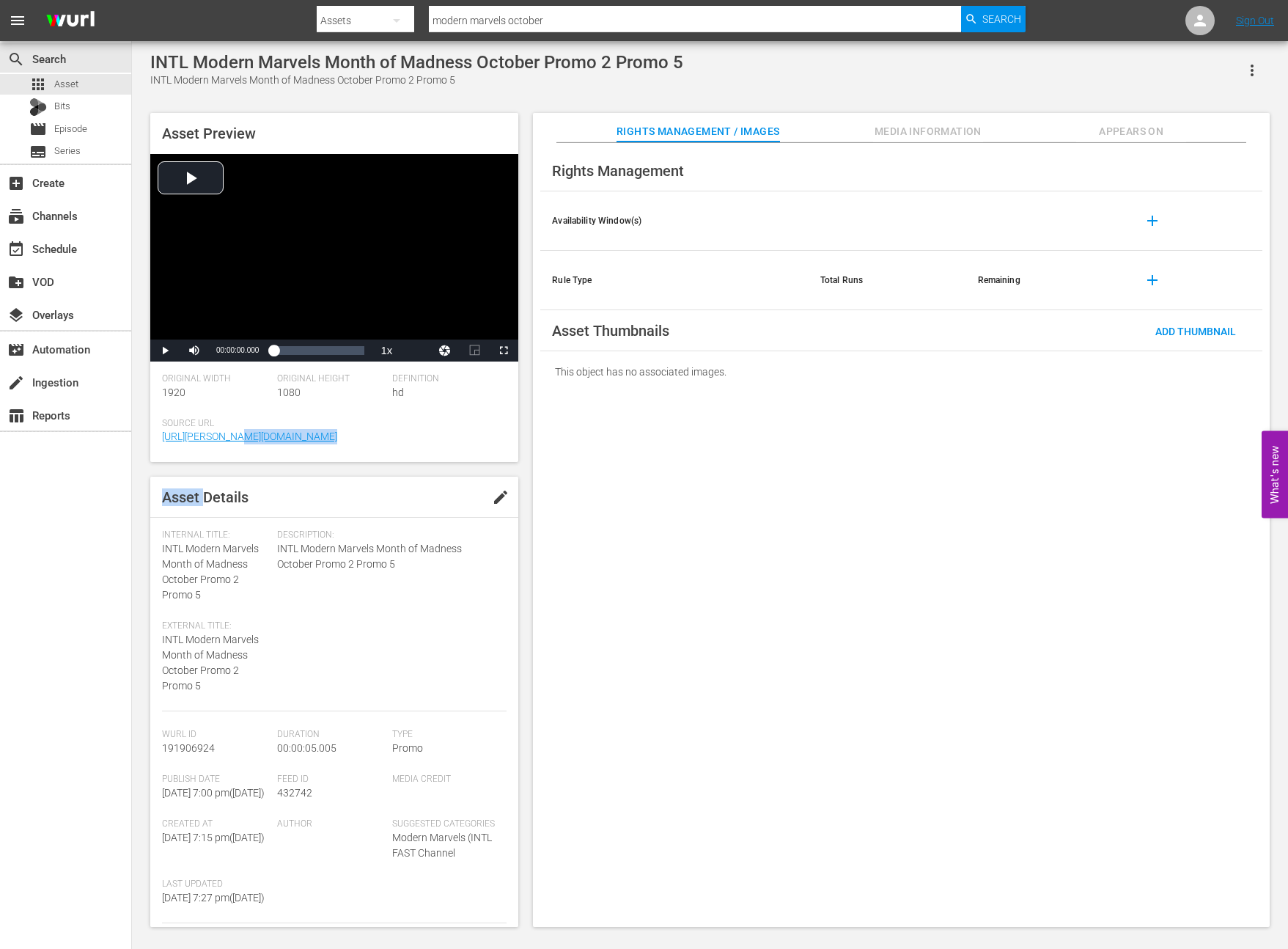
drag, startPoint x: 201, startPoint y: 500, endPoint x: 173, endPoint y: 468, distance: 42.5
click at [173, 468] on div "Asset Preview Video Player is loading. Play Video Play Mute Current Time 00:00:…" at bounding box center [334, 520] width 368 height 814
drag, startPoint x: 203, startPoint y: 596, endPoint x: 162, endPoint y: 553, distance: 59.4
click at [162, 553] on div "Internal Title: INTL Modern Marvels Month of Madness October Promo 2 Promo 5" at bounding box center [216, 566] width 108 height 73
copy span "INTL Modern Marvels Month of Madness October Promo 2 Promo 5"
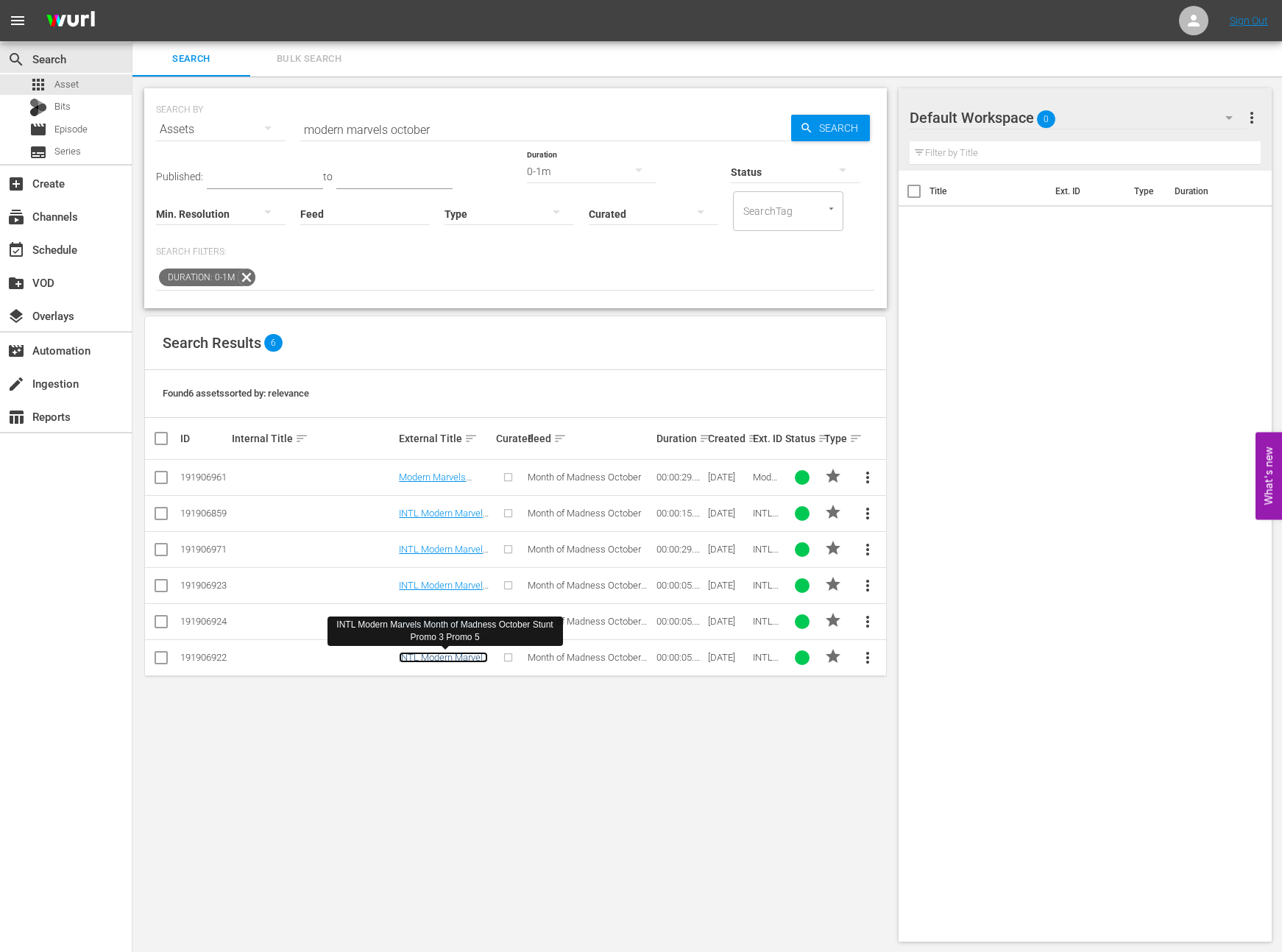
click at [443, 660] on link "INTL Modern Marvels Month of Madness October Stunt Promo 3 Promo 5" at bounding box center [444, 674] width 89 height 44
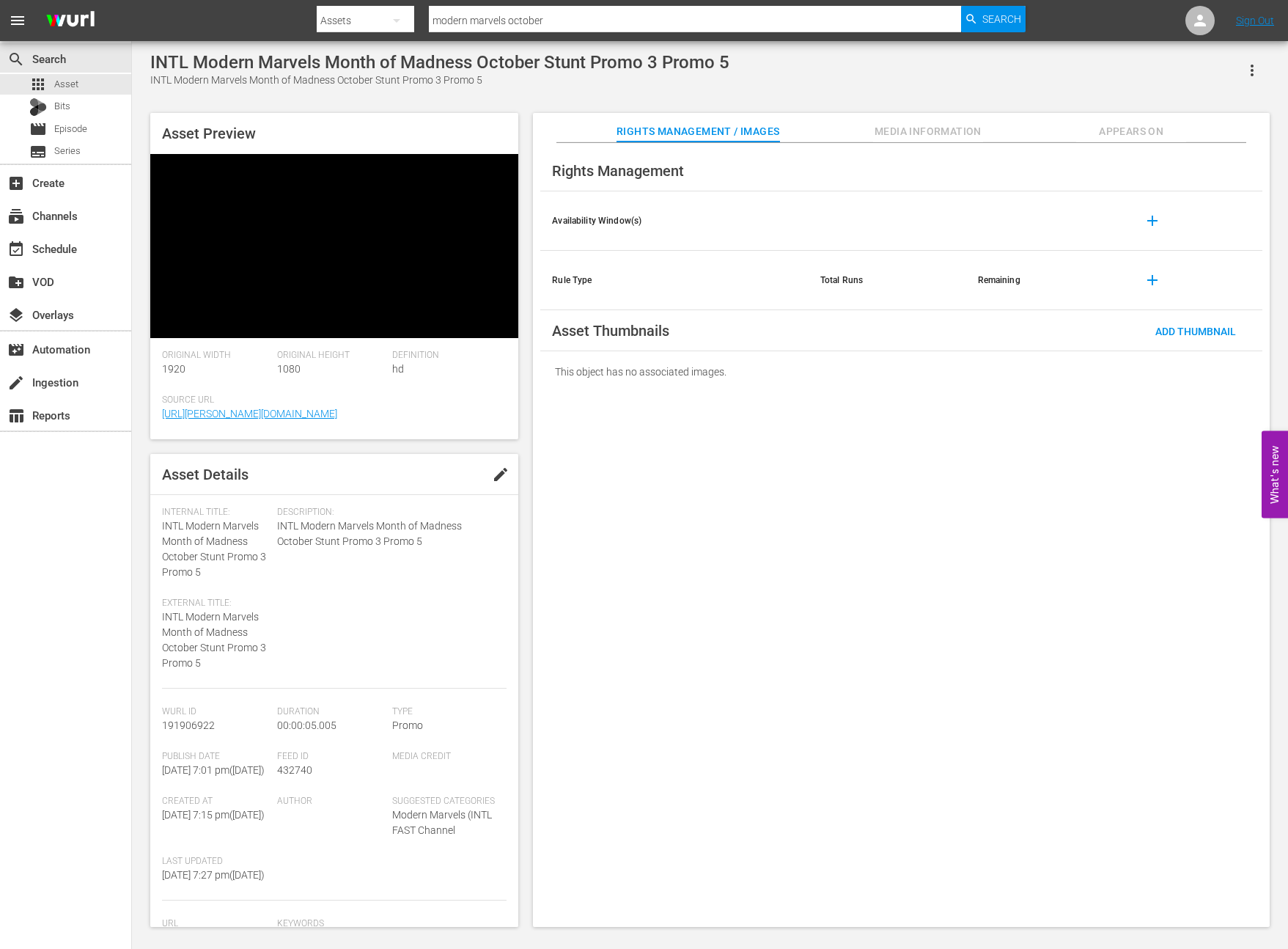
click at [193, 483] on span "Asset Details" at bounding box center [205, 475] width 86 height 18
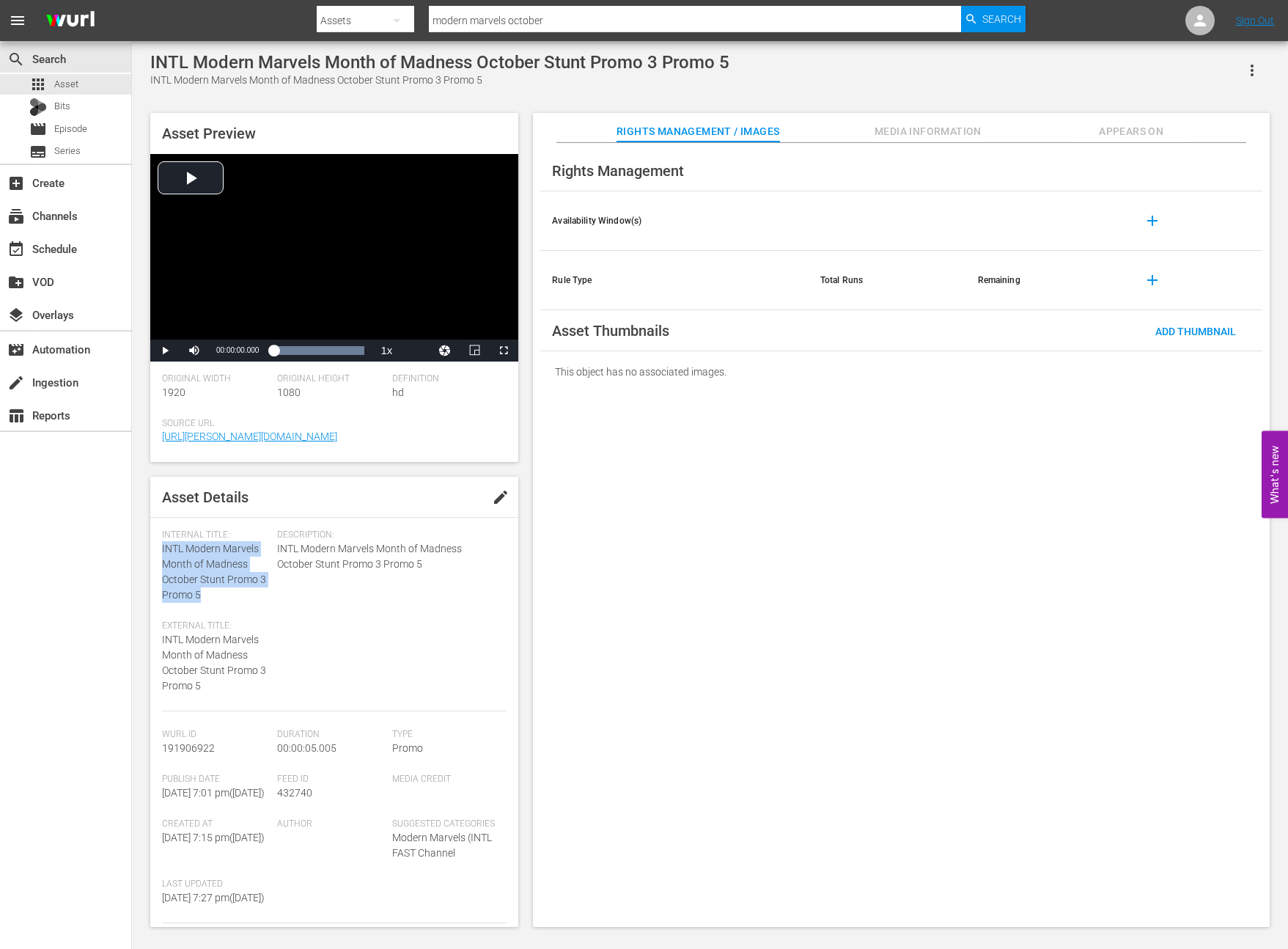
drag, startPoint x: 202, startPoint y: 596, endPoint x: 162, endPoint y: 556, distance: 56.6
click at [162, 556] on div "Internal Title: INTL Modern Marvels Month of Madness October Stunt Promo 3 Prom…" at bounding box center [216, 566] width 108 height 73
copy span "INTL Modern Marvels Month of Madness October Stunt Promo 3 Promo 5"
click at [205, 752] on span "191906922" at bounding box center [189, 748] width 53 height 12
drag, startPoint x: 218, startPoint y: 749, endPoint x: 170, endPoint y: 746, distance: 48.1
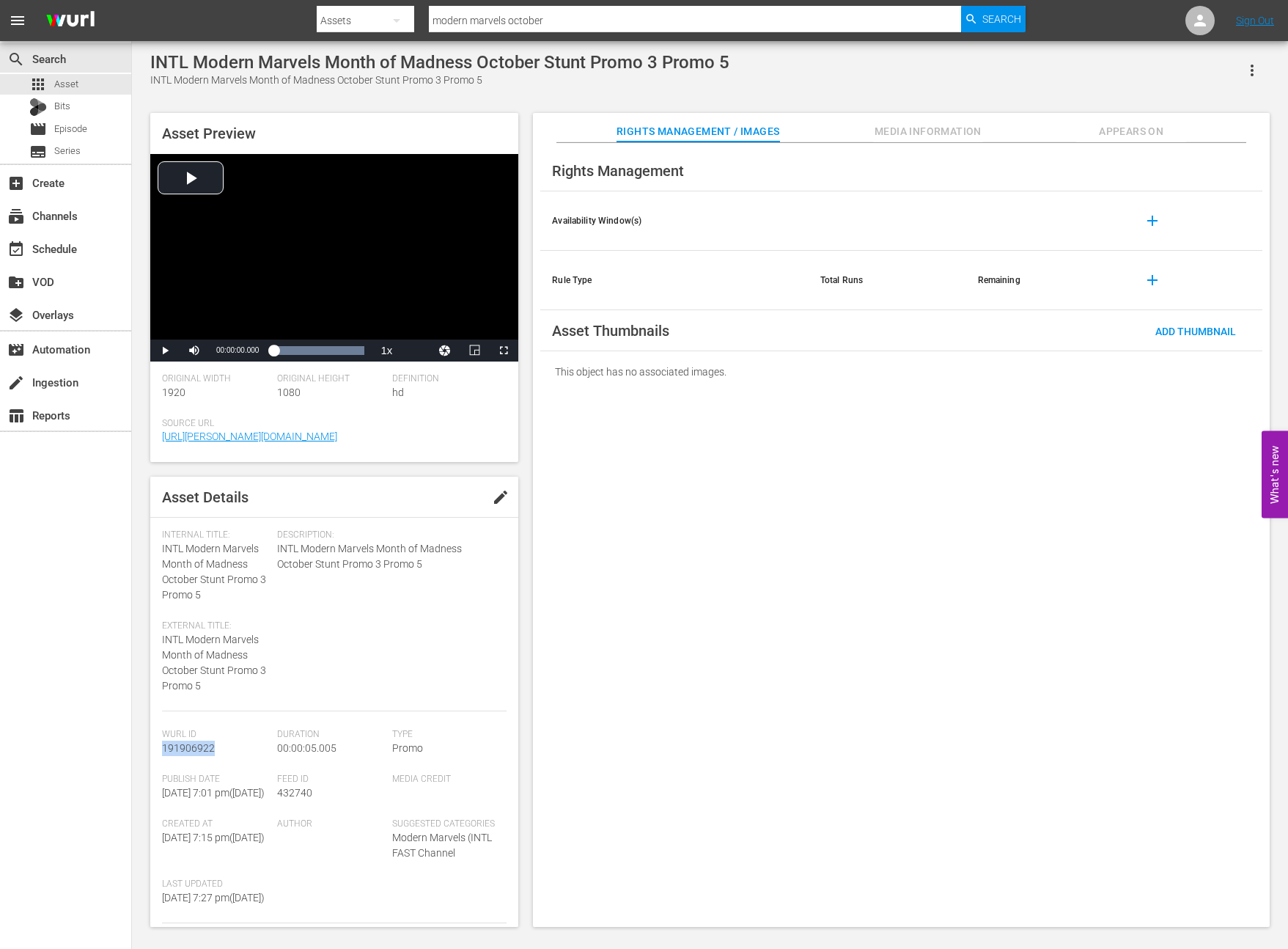
click at [162, 746] on div "[PERSON_NAME] Id 191906922" at bounding box center [220, 751] width 115 height 45
copy span "191906922"
